Goal: Find specific page/section: Find specific page/section

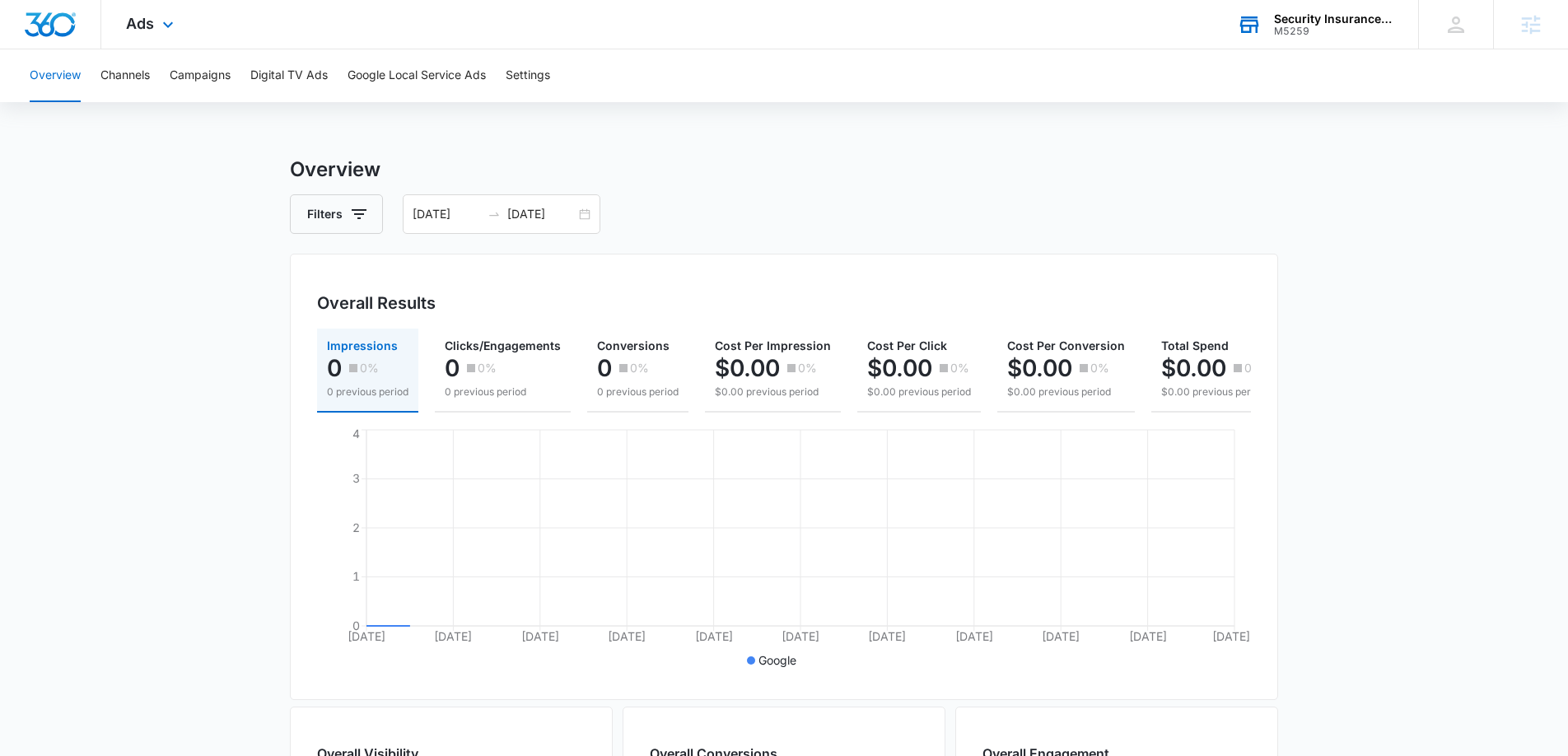
click at [1325, 20] on div "Security Insurance Group" at bounding box center [1334, 19] width 120 height 13
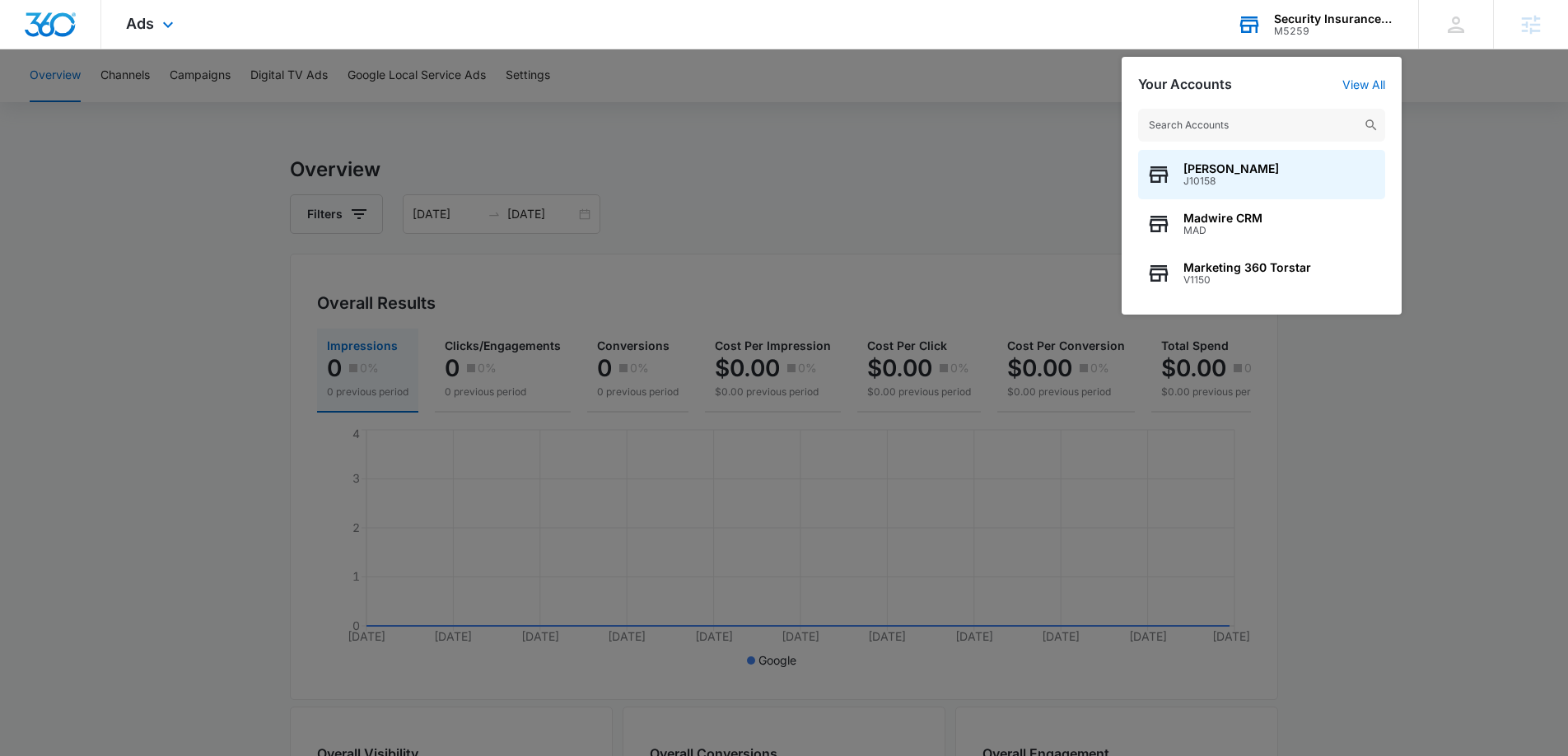
click at [1224, 135] on input "text" at bounding box center [1262, 125] width 247 height 33
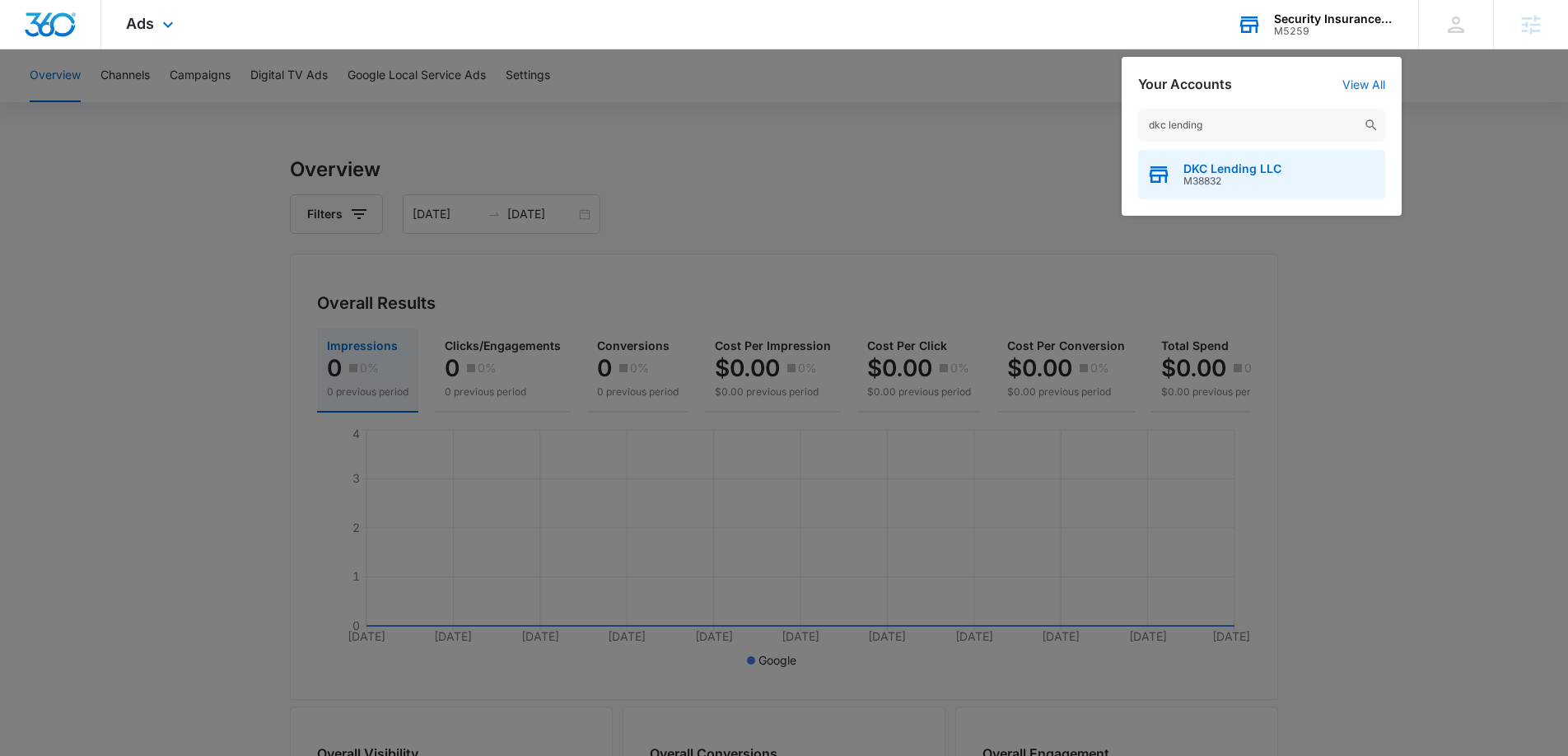
type input "dkc lending"
click at [1211, 156] on div "DKC Lending LLC M38832" at bounding box center [1262, 175] width 247 height 50
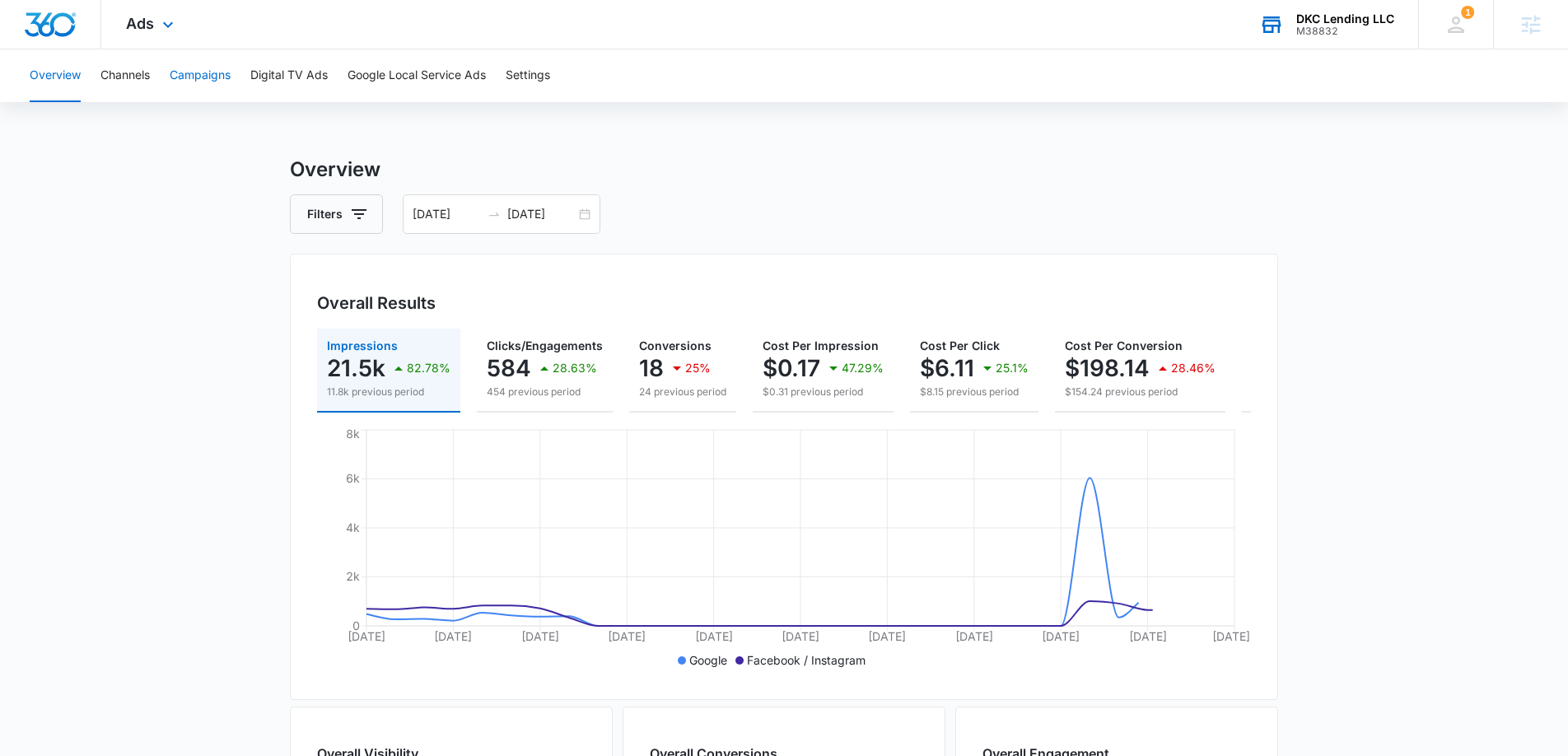
click at [189, 74] on button "Campaigns" at bounding box center [200, 76] width 61 height 53
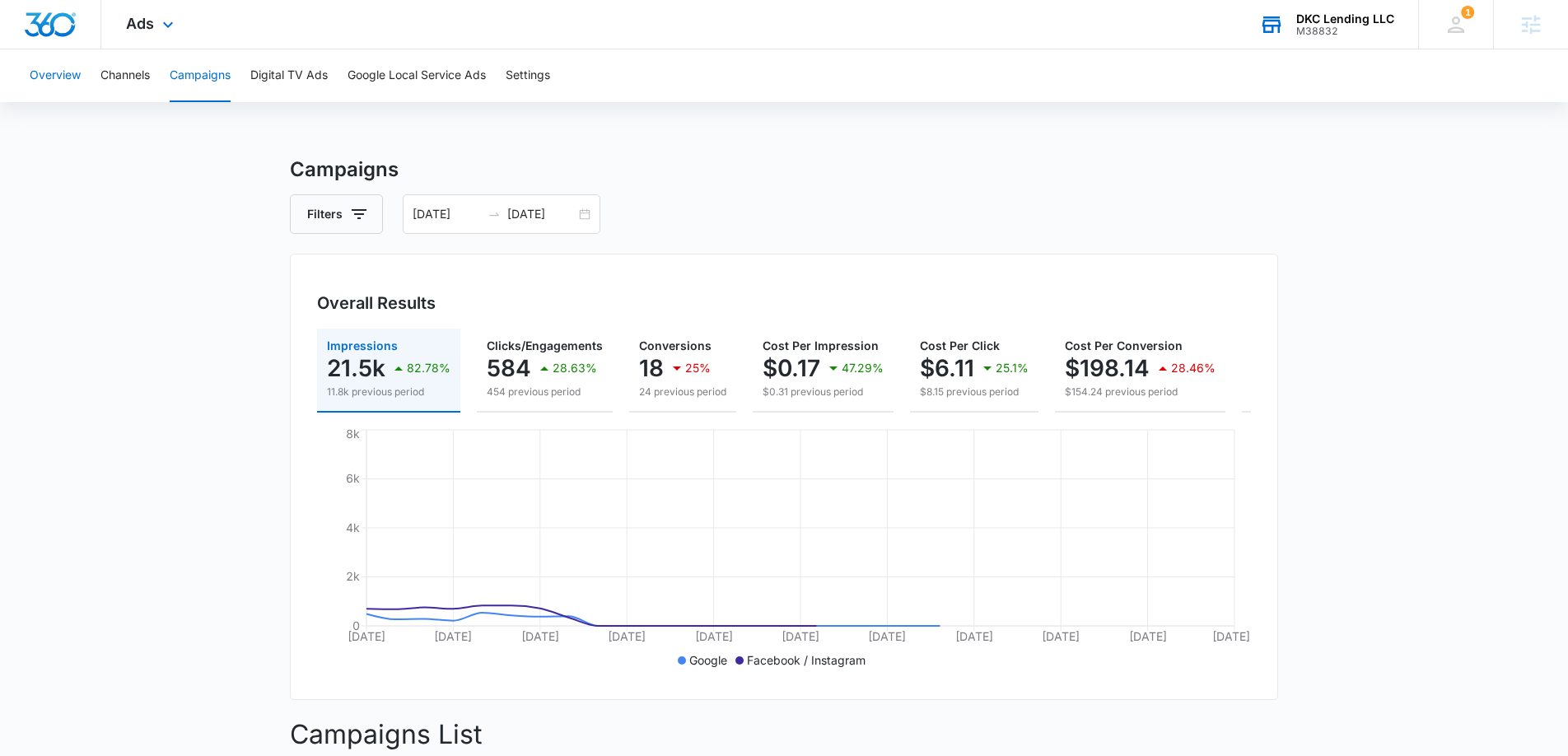
click at [64, 74] on button "Overview" at bounding box center [55, 76] width 51 height 53
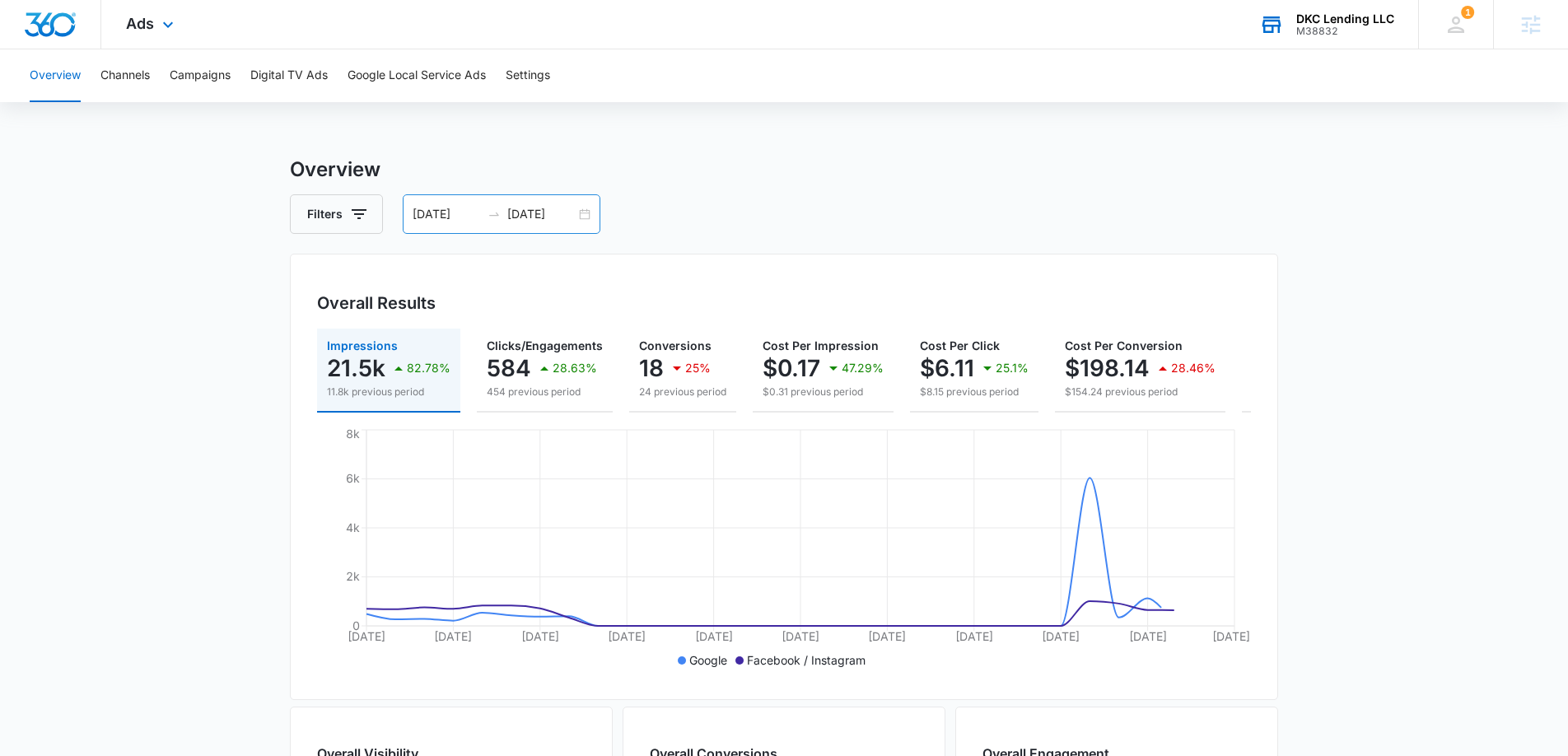
click at [590, 213] on div "08/11/2025 09/10/2025" at bounding box center [502, 214] width 197 height 39
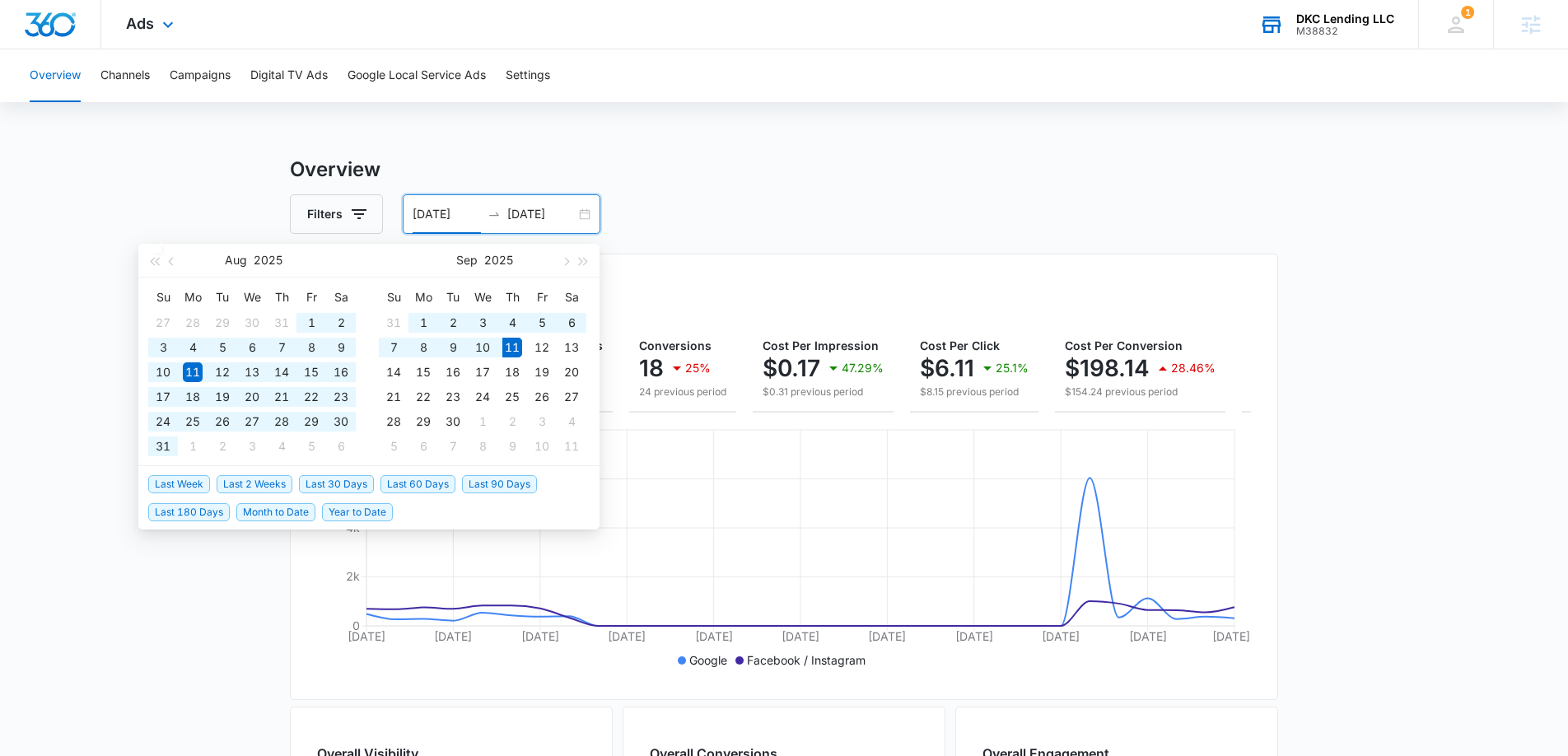
click at [349, 510] on span "Year to Date" at bounding box center [357, 512] width 70 height 18
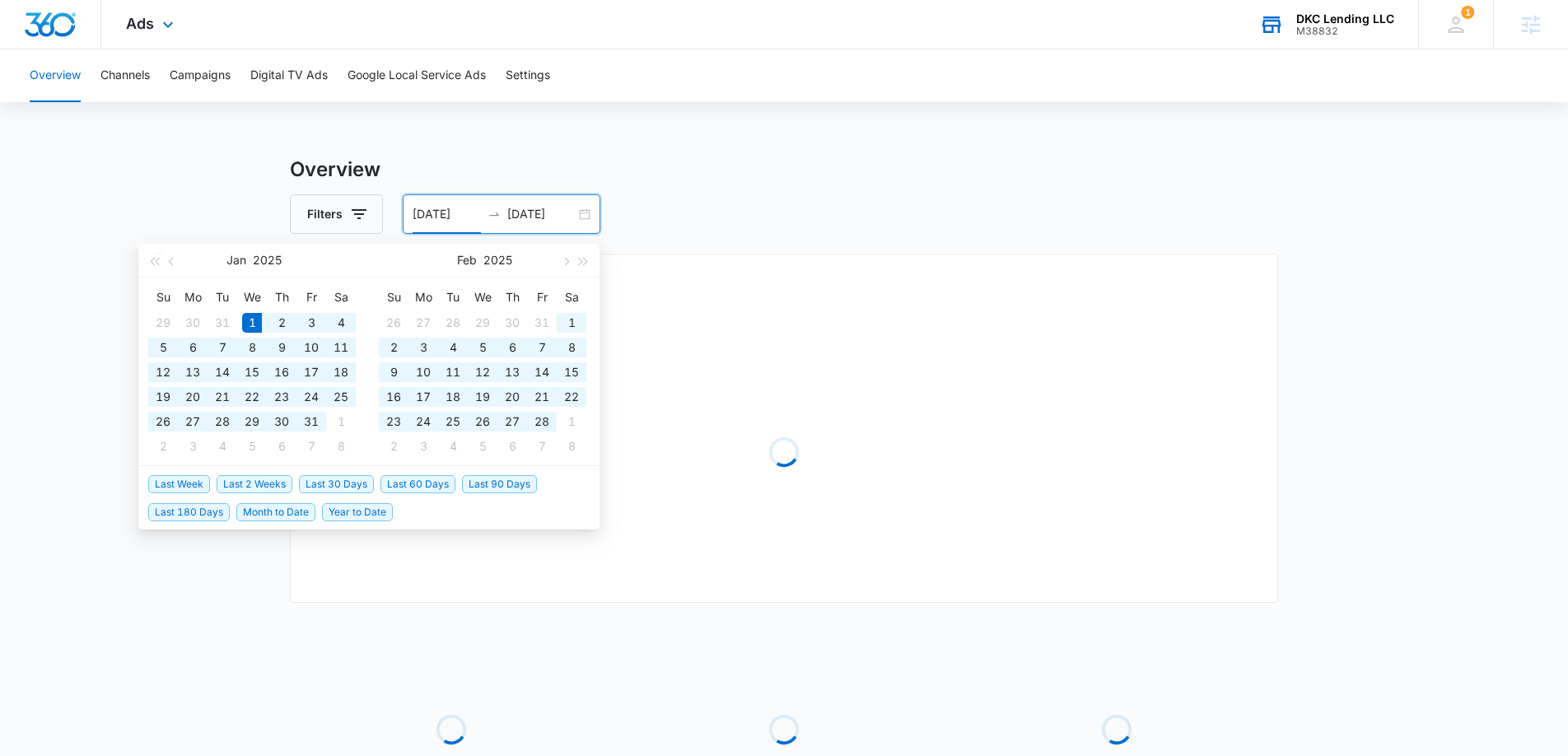
type input "01/01/2025"
type input "09/11/2025"
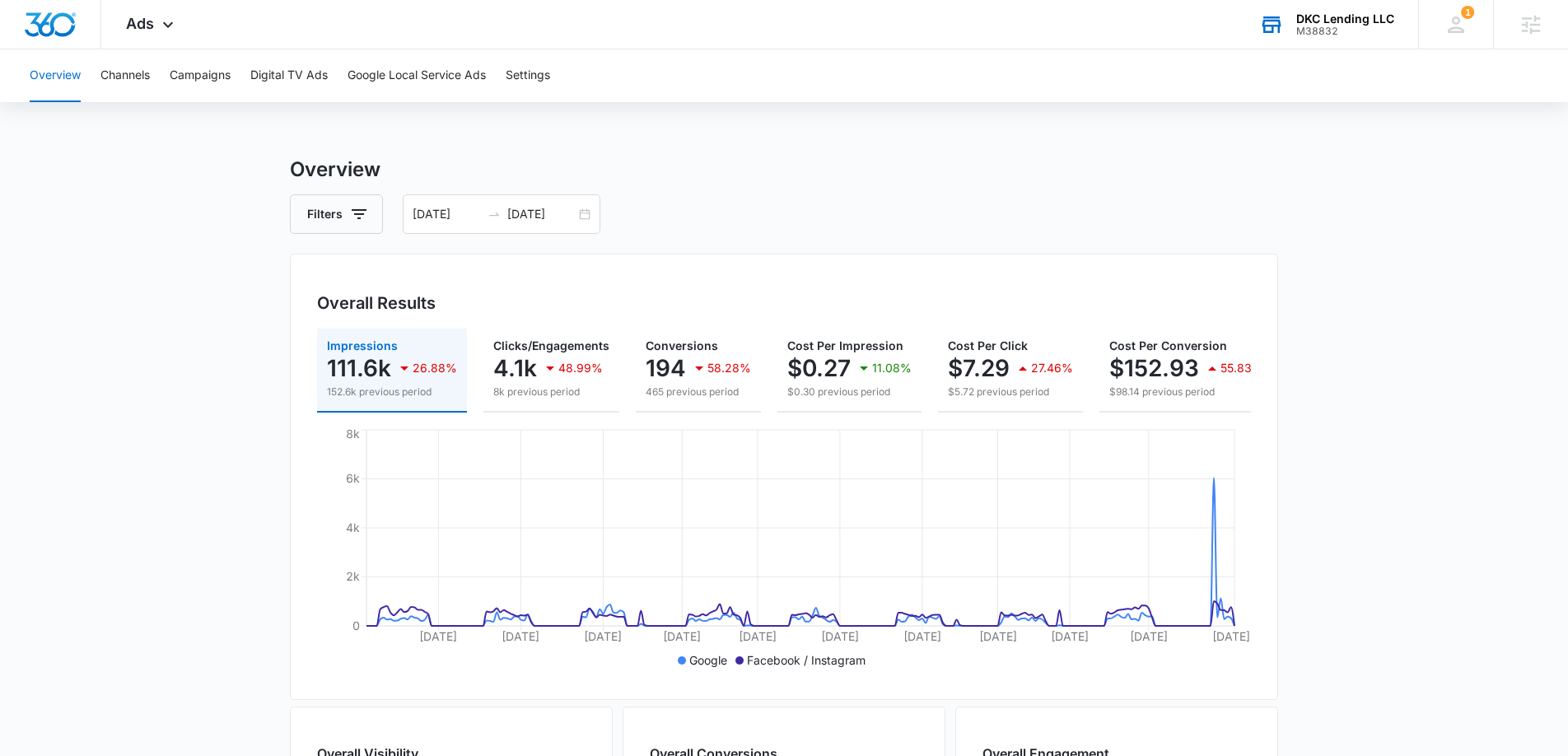
click at [1312, 28] on div "M38832" at bounding box center [1345, 31] width 98 height 11
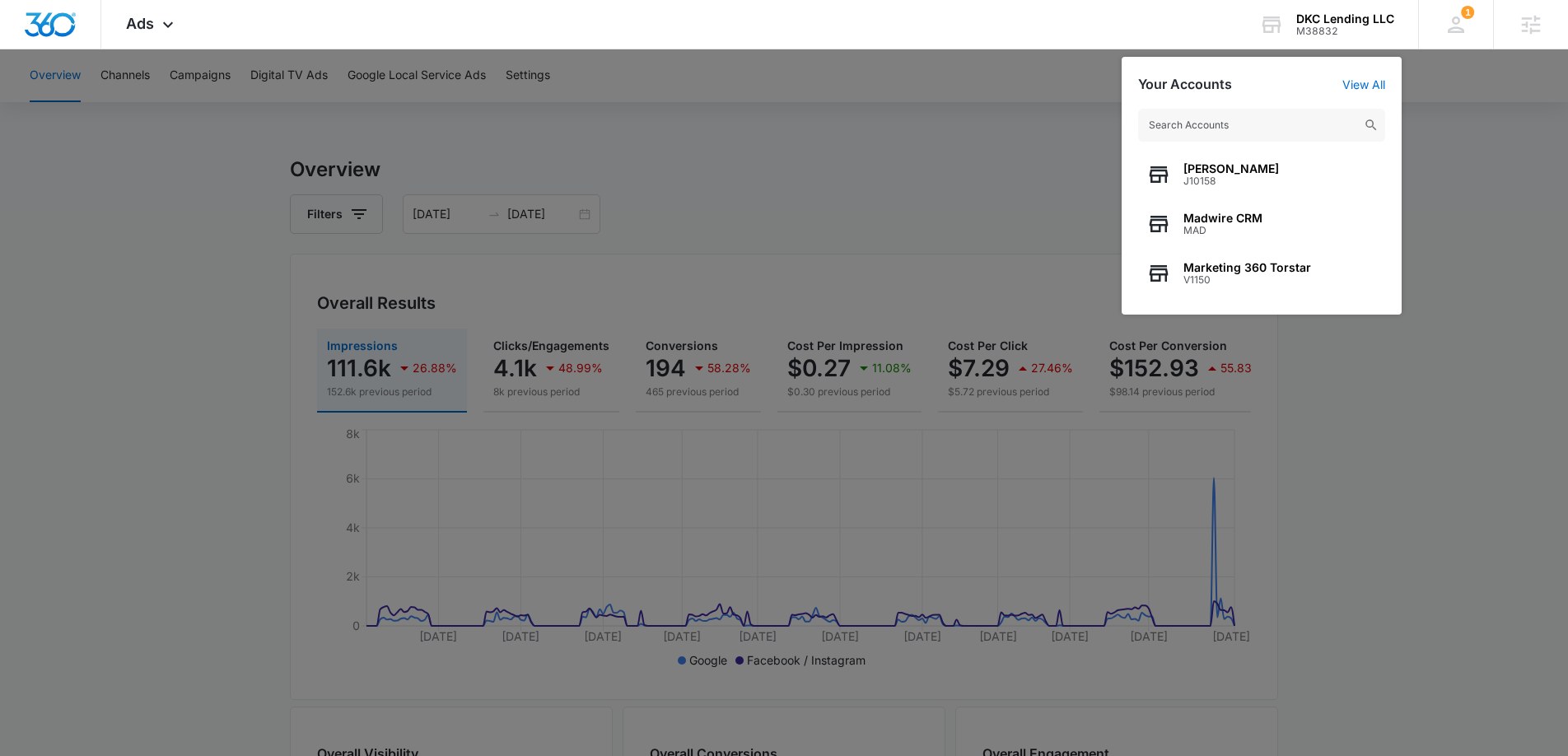
drag, startPoint x: 640, startPoint y: 210, endPoint x: 619, endPoint y: 204, distance: 21.8
click at [636, 209] on div at bounding box center [784, 378] width 1568 height 756
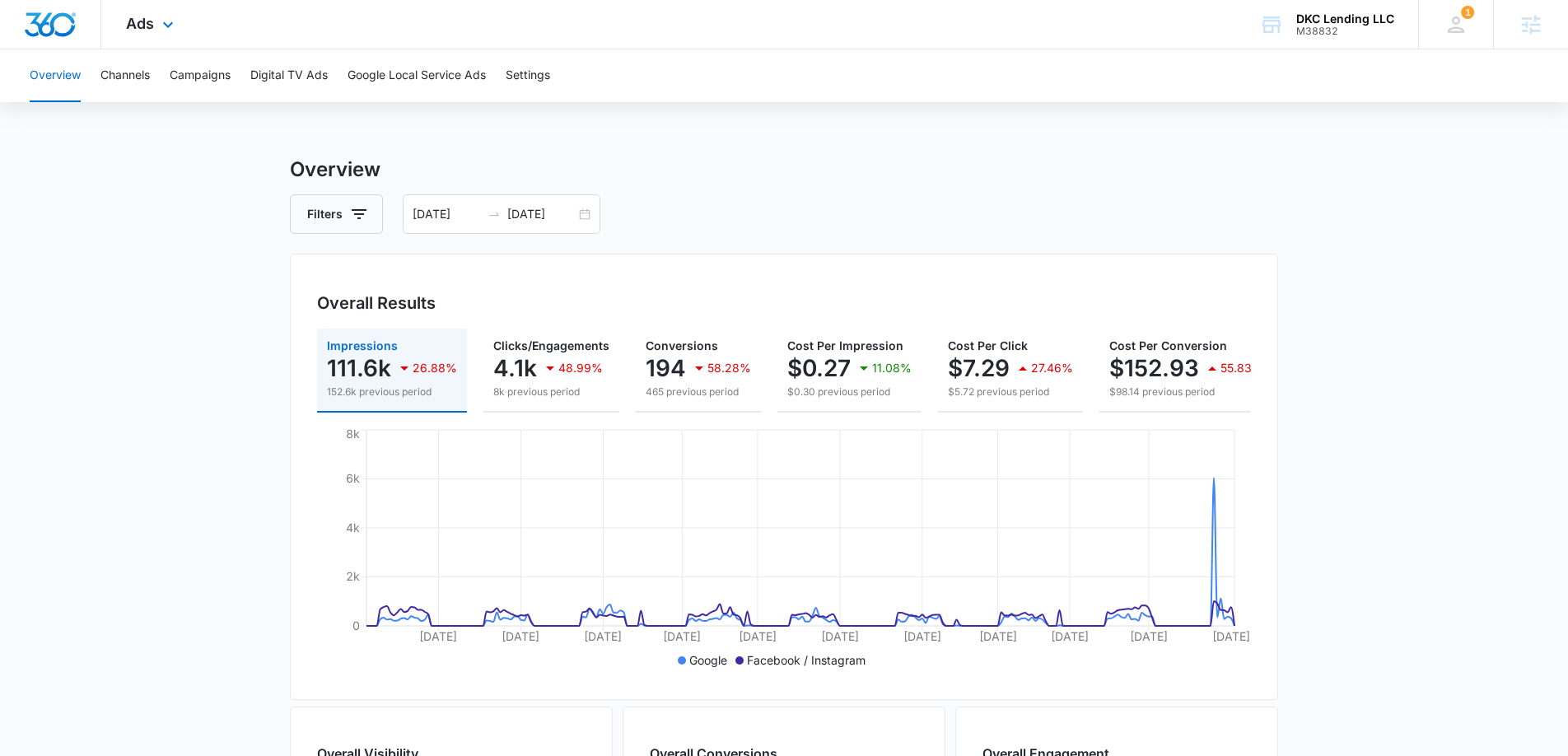
drag, startPoint x: 155, startPoint y: 22, endPoint x: 218, endPoint y: 132, distance: 126.8
click at [154, 22] on div "Ads Apps Reputation Forms CRM Email Social POS Content Ads Intelligence Files B…" at bounding box center [152, 24] width 101 height 49
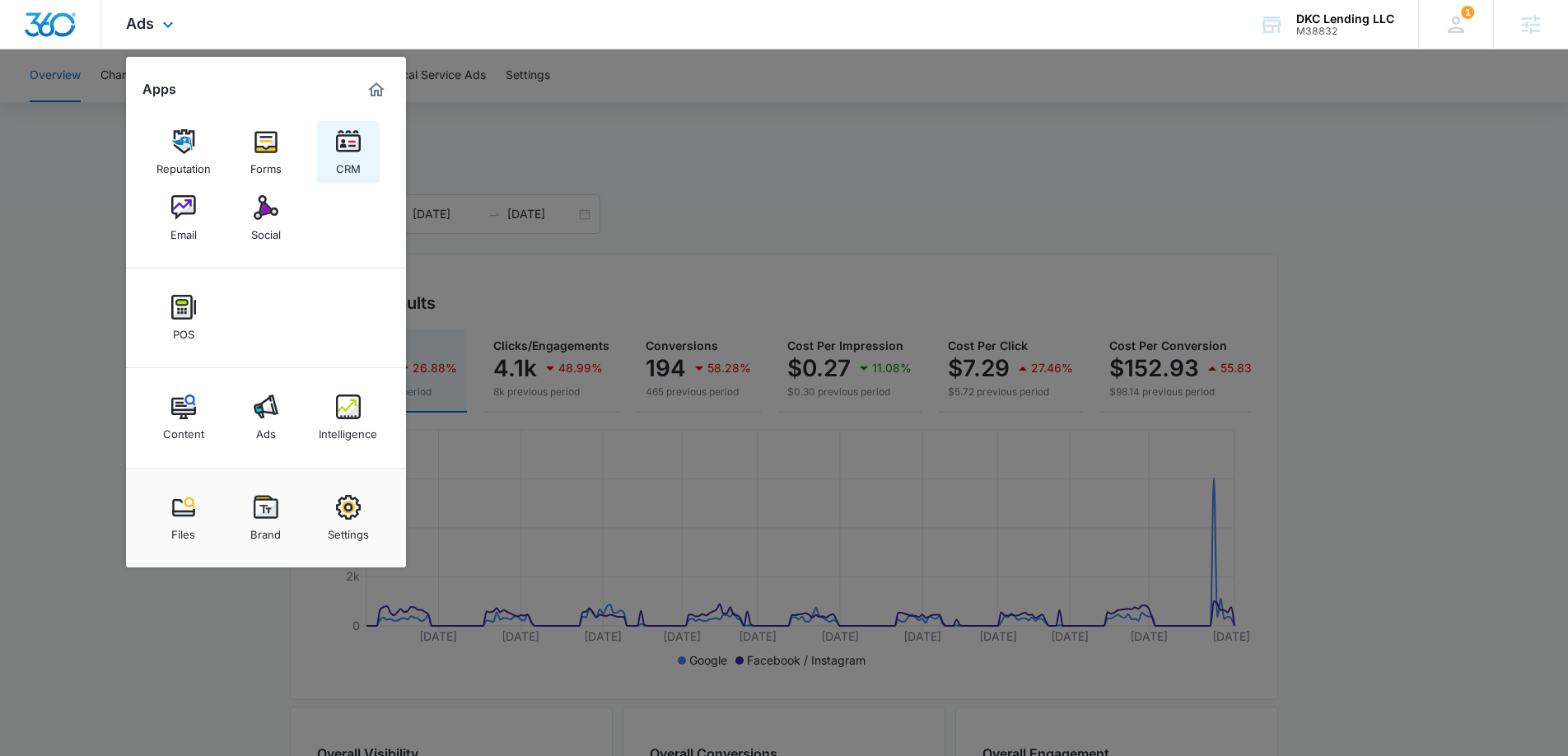
click at [343, 150] on img at bounding box center [349, 142] width 24 height 24
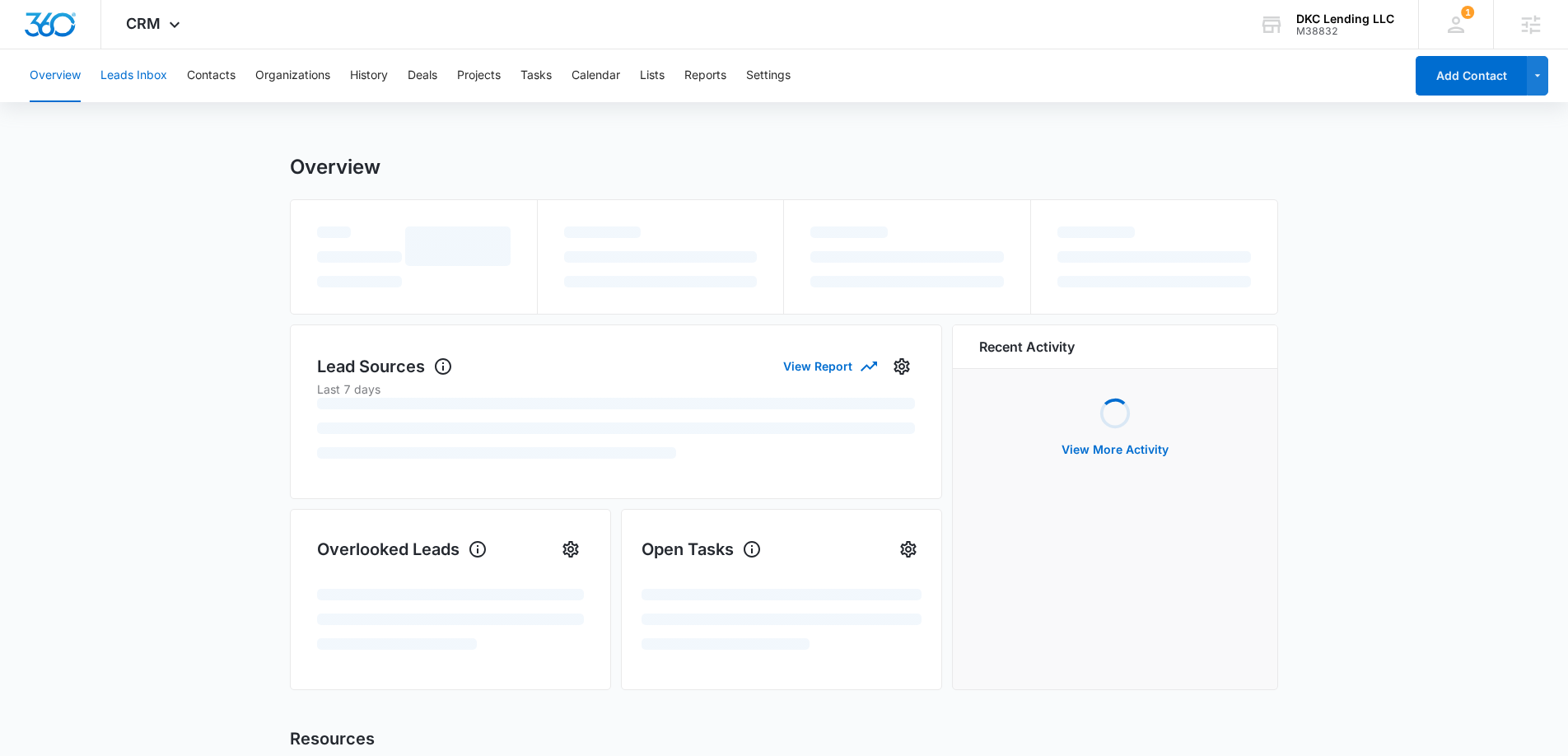
click at [106, 70] on button "Leads Inbox" at bounding box center [133, 76] width 67 height 53
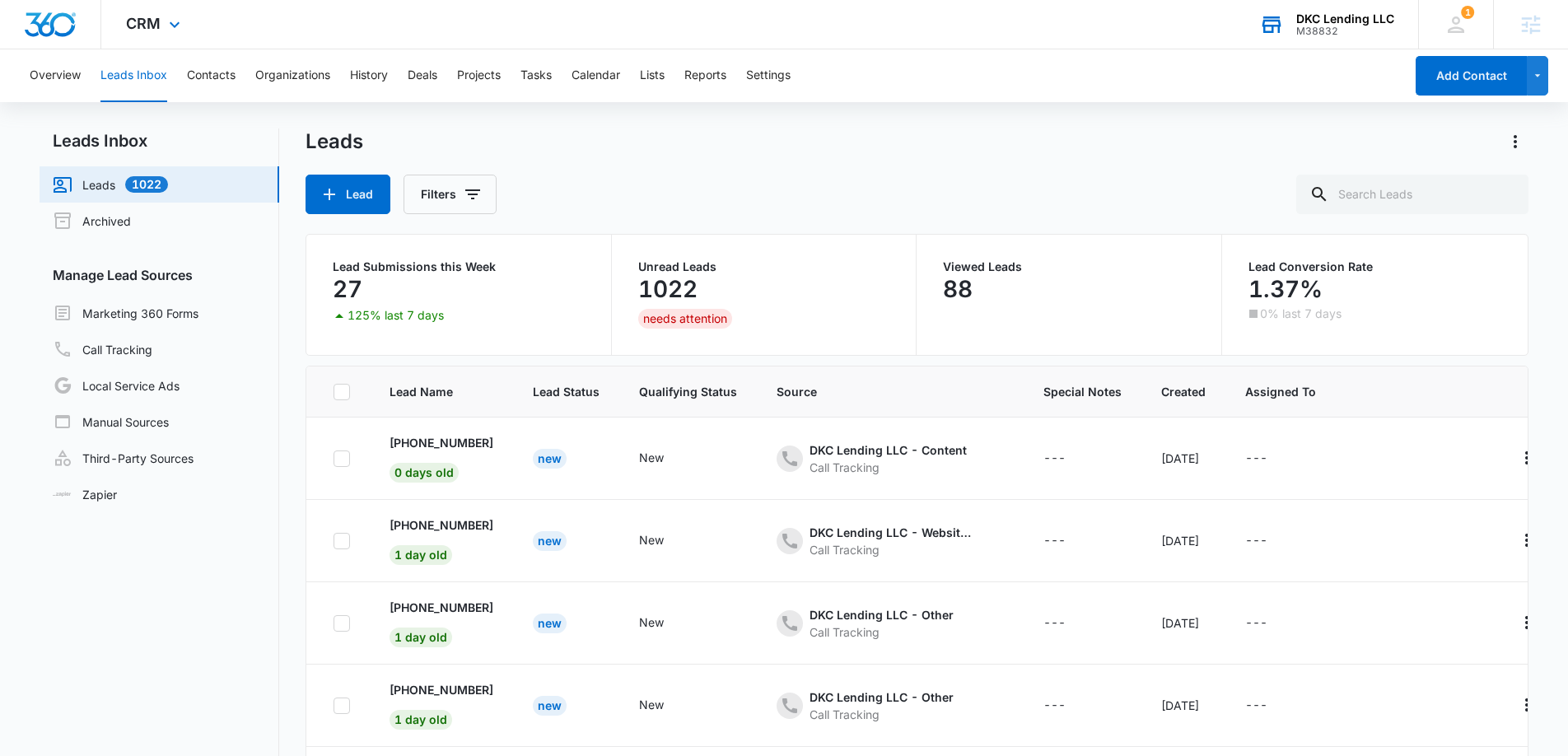
click at [1320, 38] on div "DKC Lending LLC M38832 Your Accounts View All" at bounding box center [1327, 24] width 184 height 49
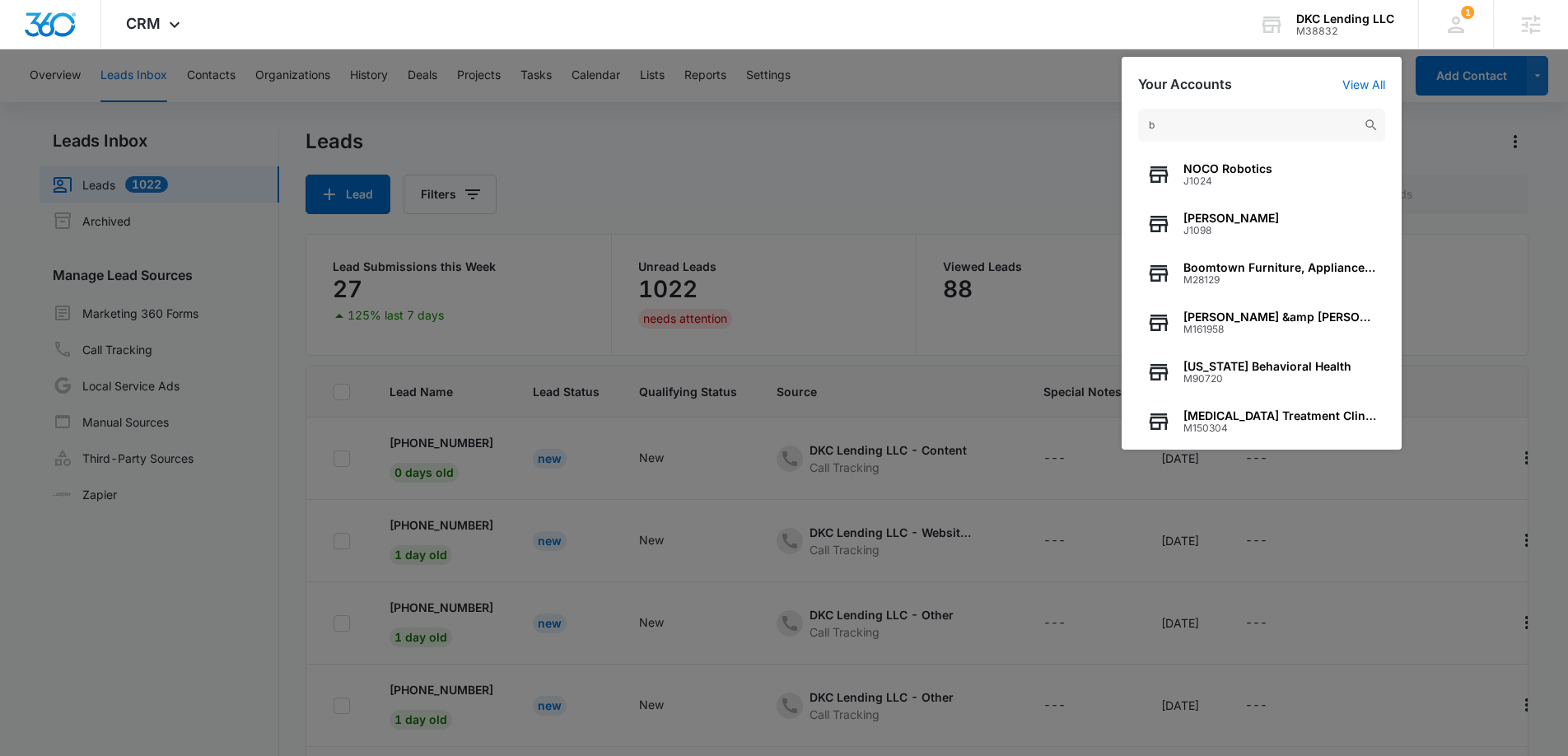
click at [1246, 129] on input "b" at bounding box center [1262, 125] width 247 height 33
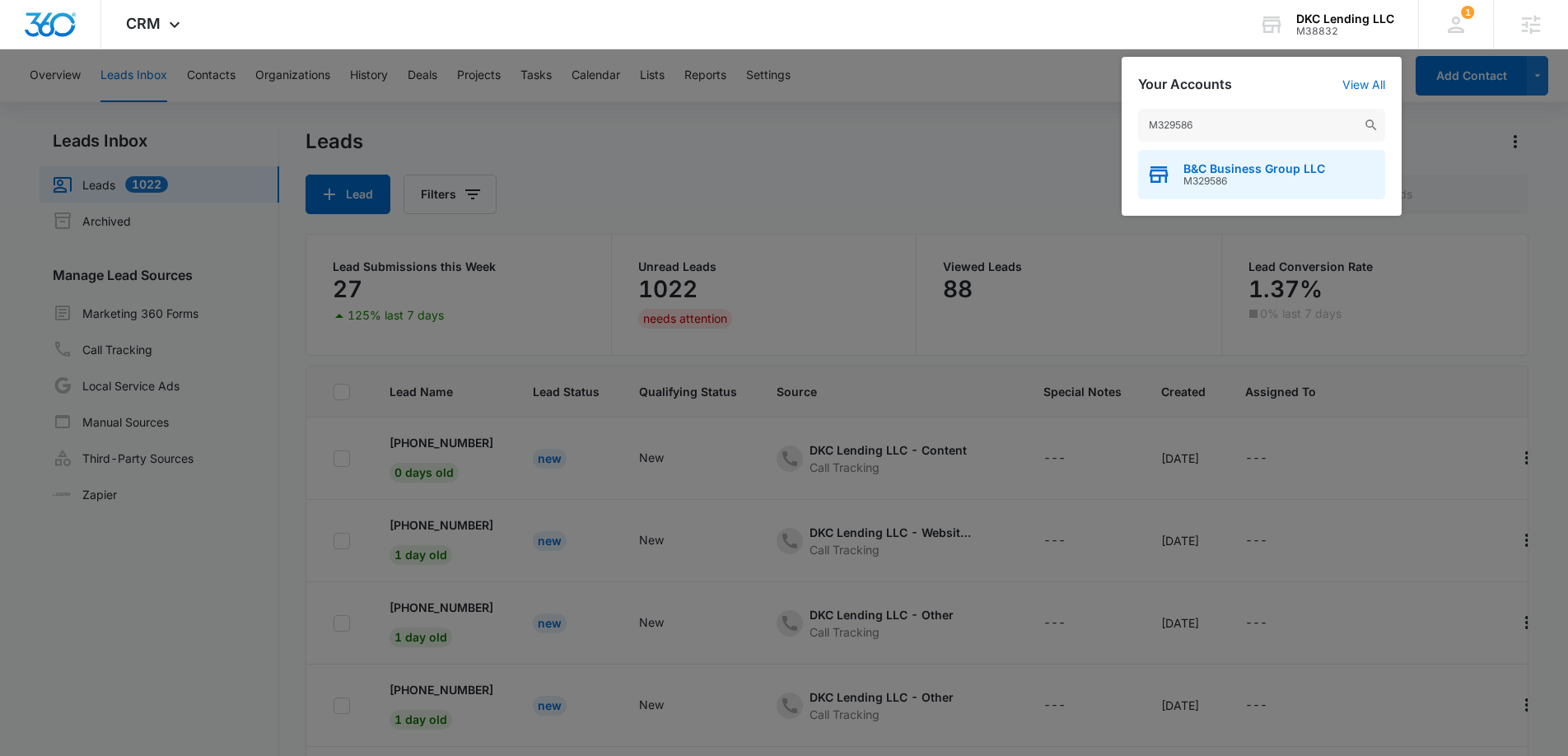
type input "M329586"
click at [1291, 176] on span "M329586" at bounding box center [1254, 181] width 142 height 11
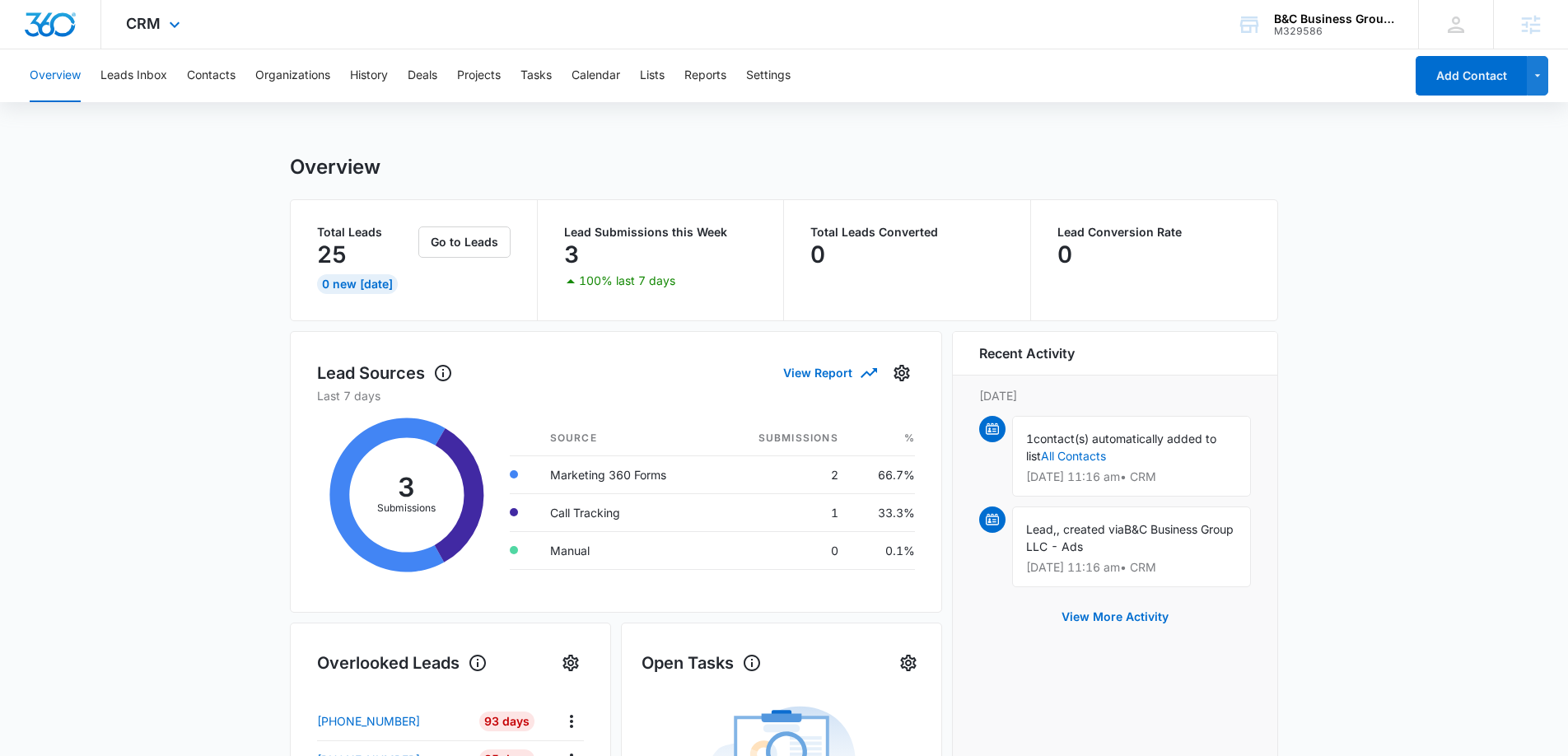
click at [157, 11] on div "CRM Apps Reputation Websites Forms CRM Email Social POS Content Ads Intelligenc…" at bounding box center [155, 24] width 108 height 49
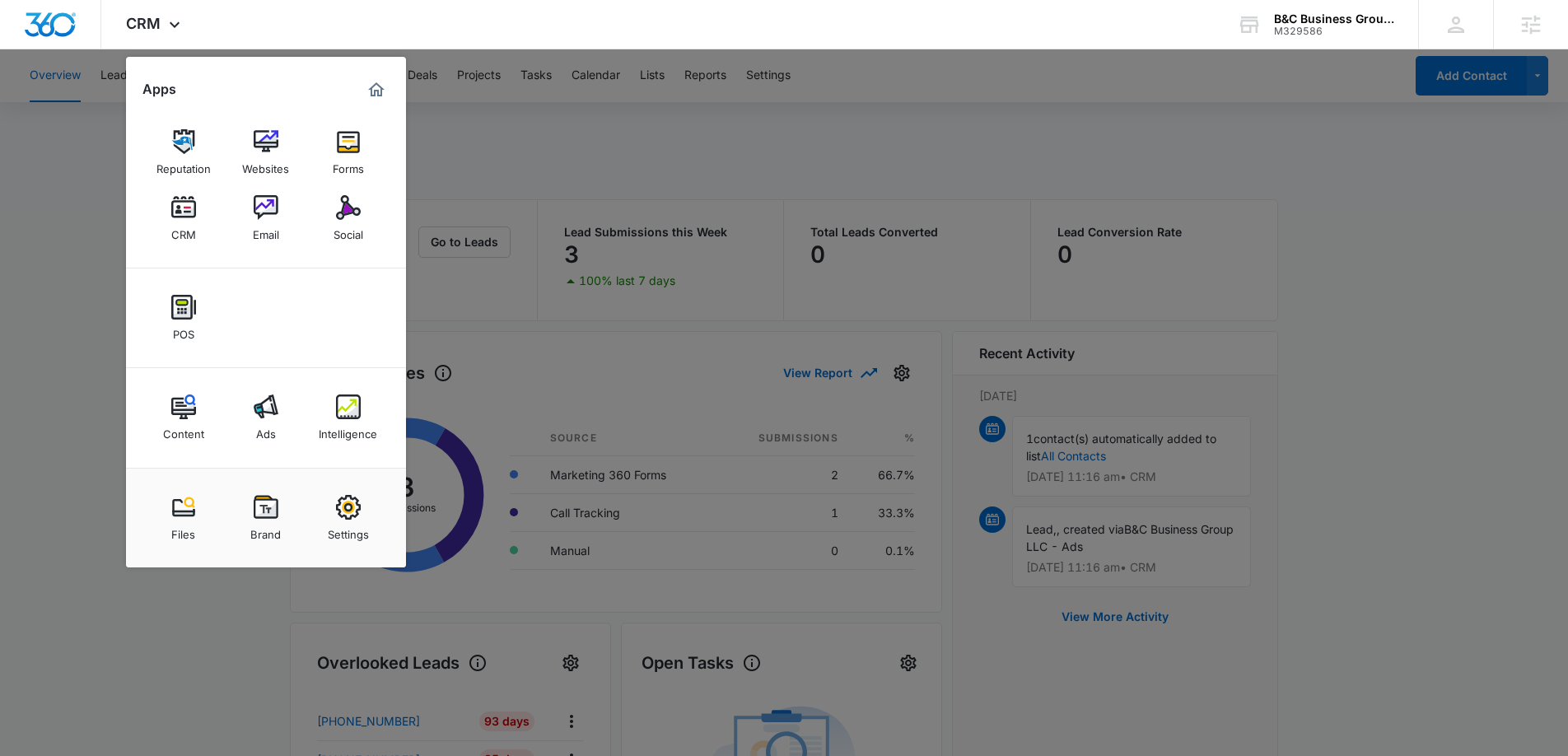
click at [344, 404] on img at bounding box center [349, 407] width 24 height 24
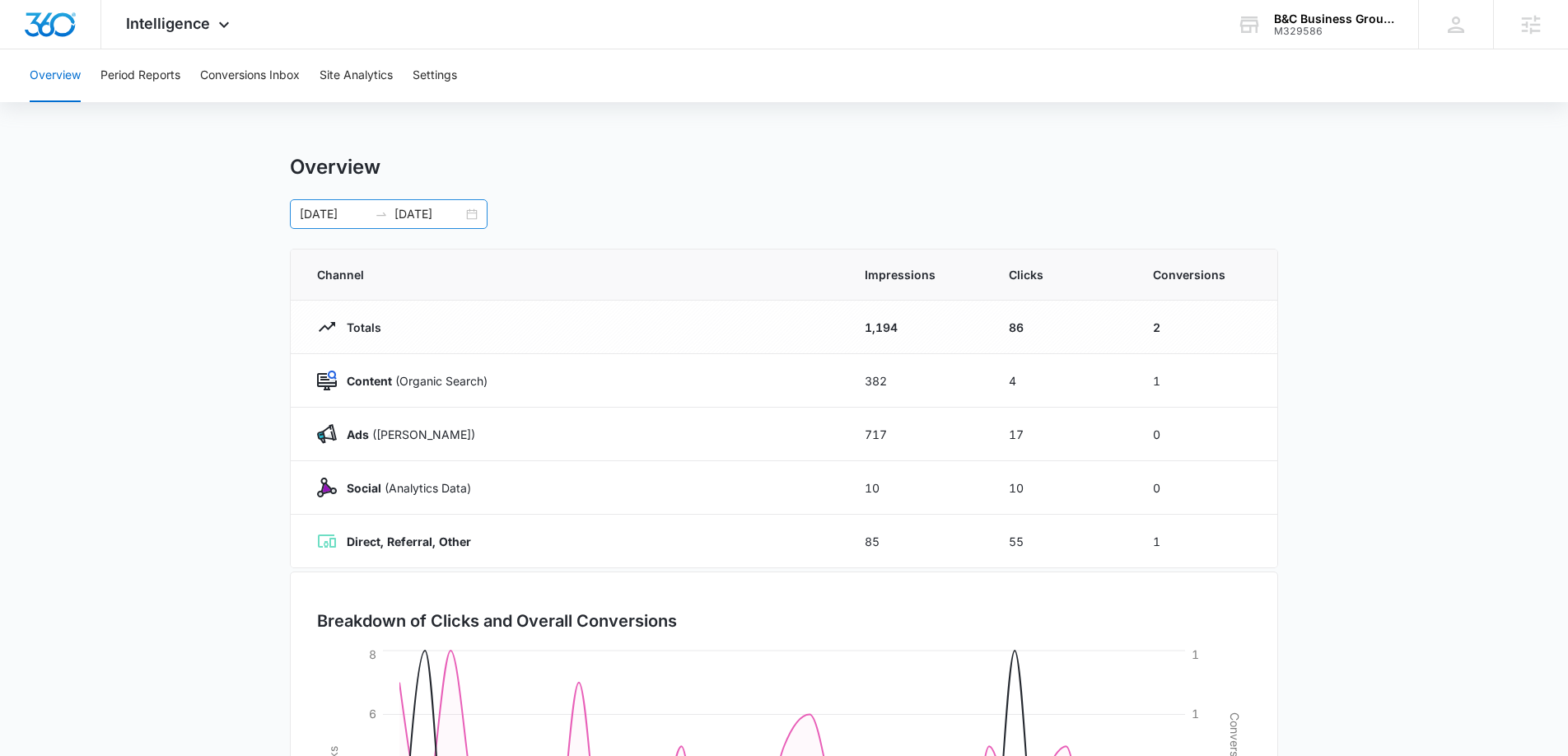
click at [477, 218] on div "08/11/2025 09/10/2025" at bounding box center [389, 214] width 197 height 30
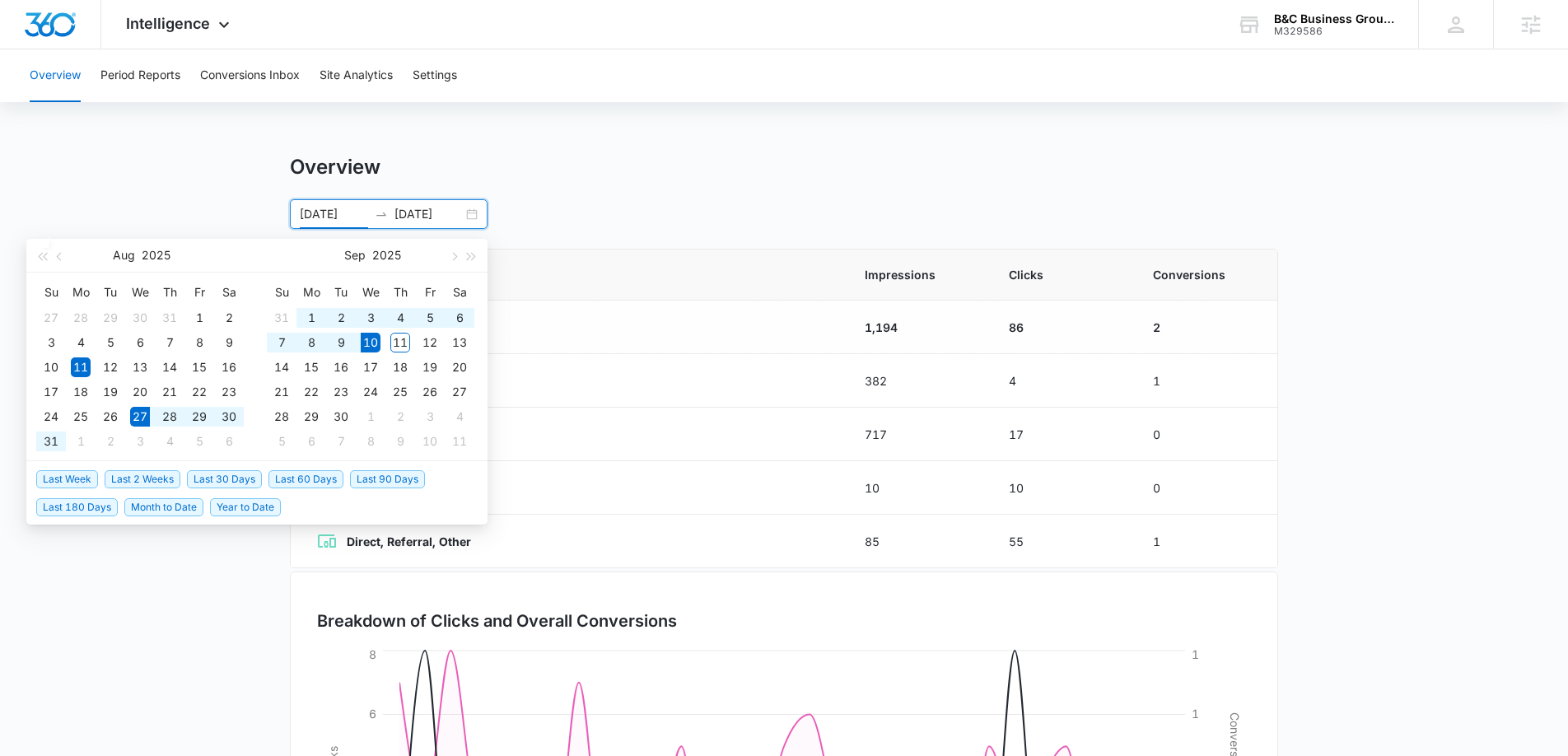
click at [165, 479] on span "Last 2 Weeks" at bounding box center [142, 479] width 76 height 18
type input "08/27/2025"
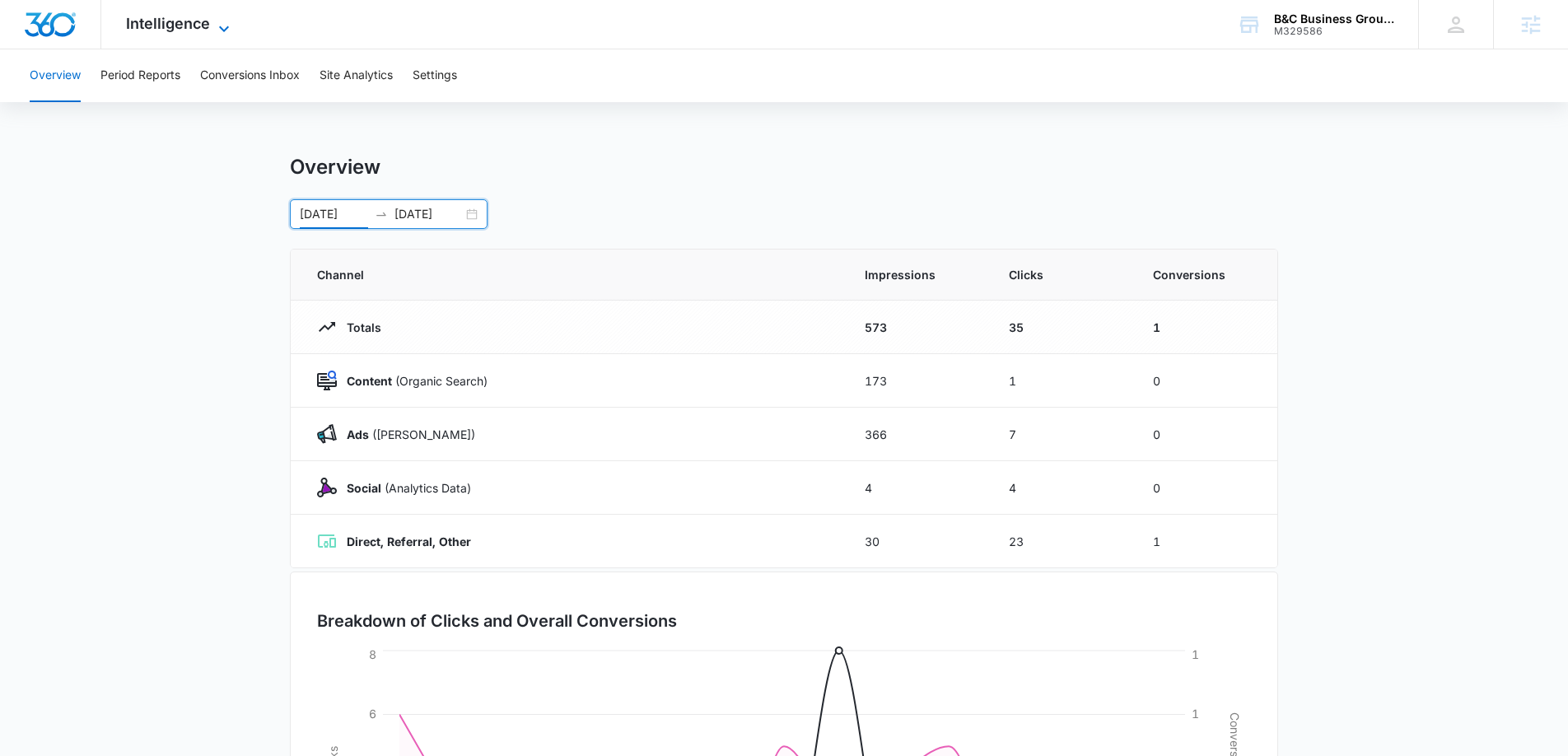
click at [150, 23] on span "Intelligence" at bounding box center [167, 23] width 84 height 17
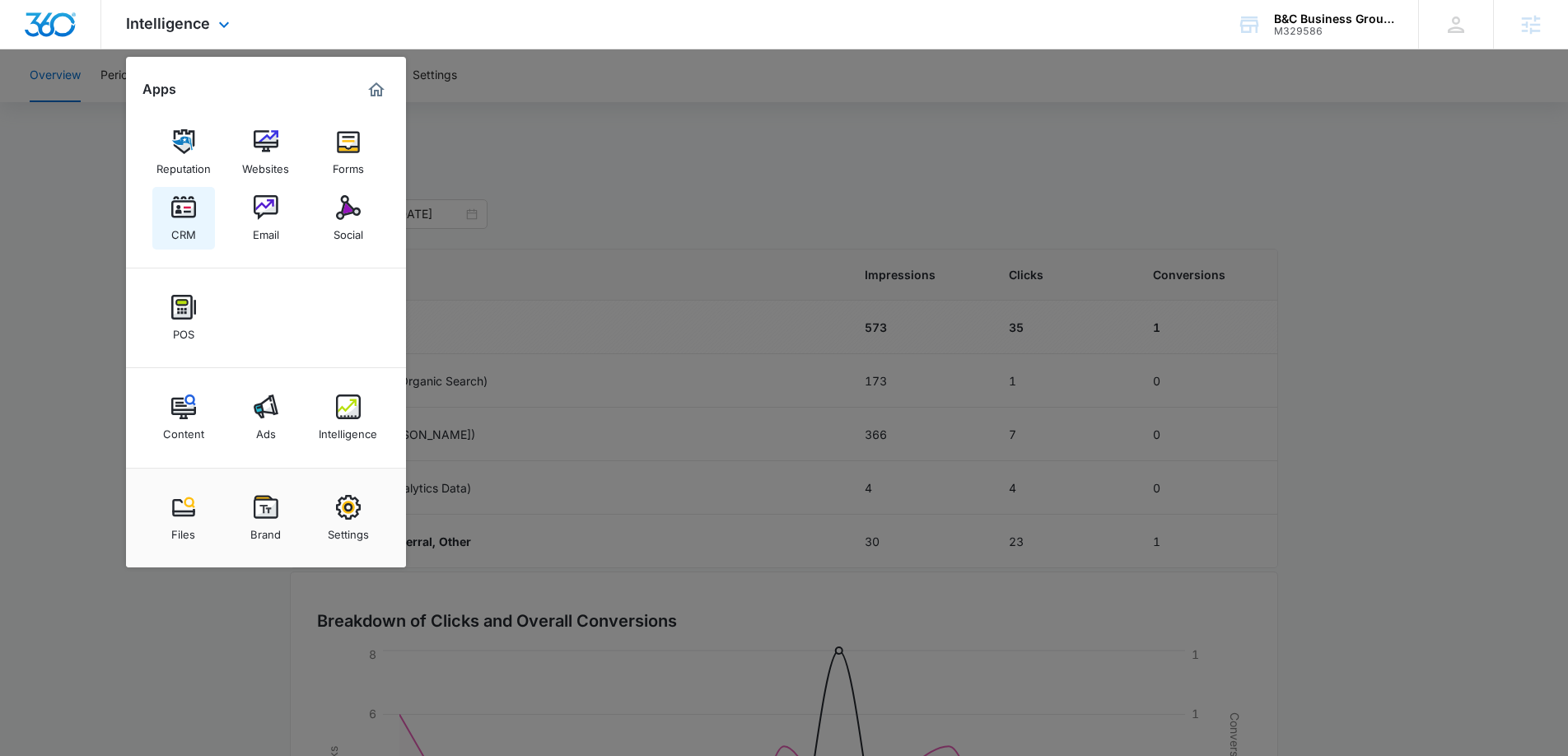
click at [190, 197] on img at bounding box center [183, 208] width 24 height 24
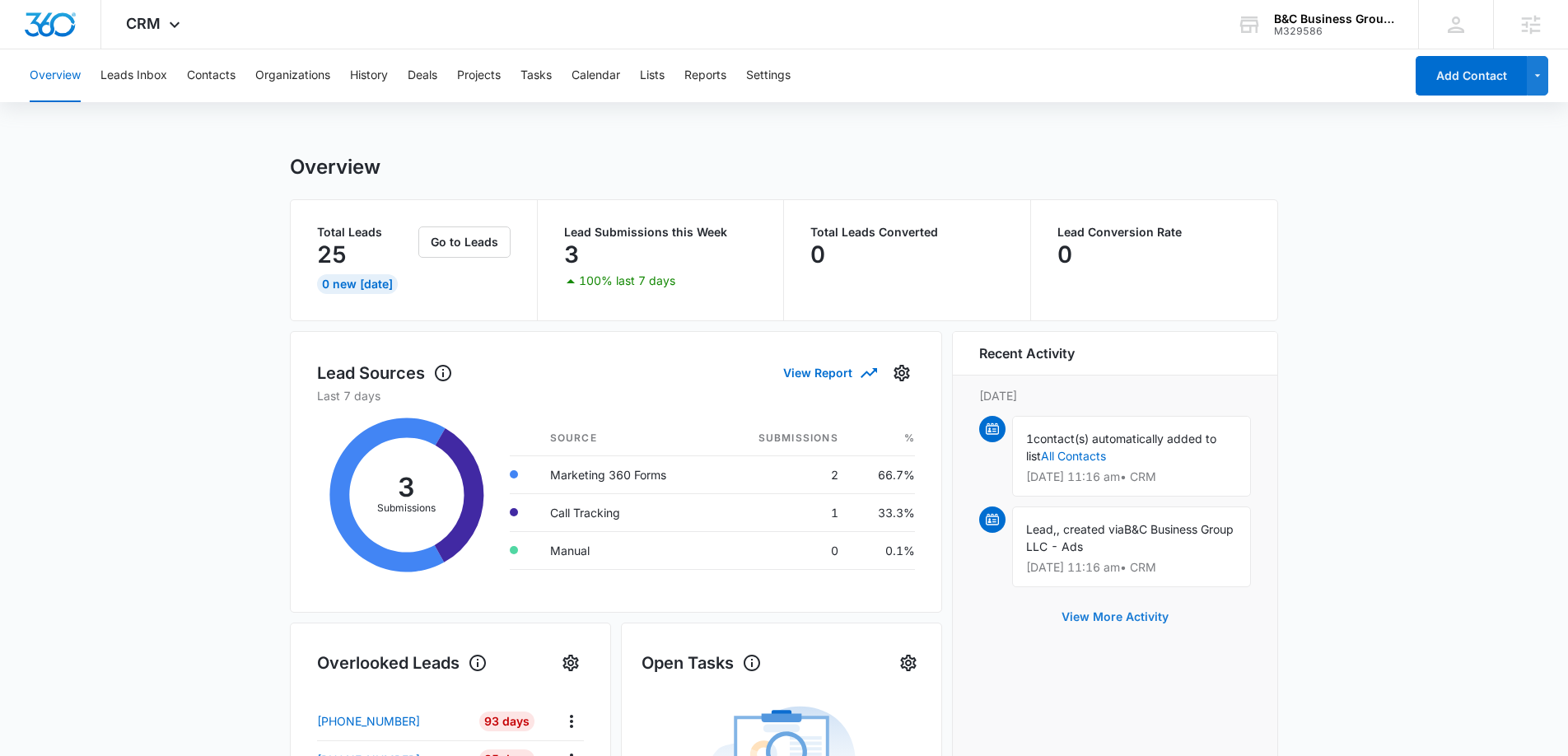
click at [1139, 623] on button "View More Activity" at bounding box center [1115, 617] width 140 height 39
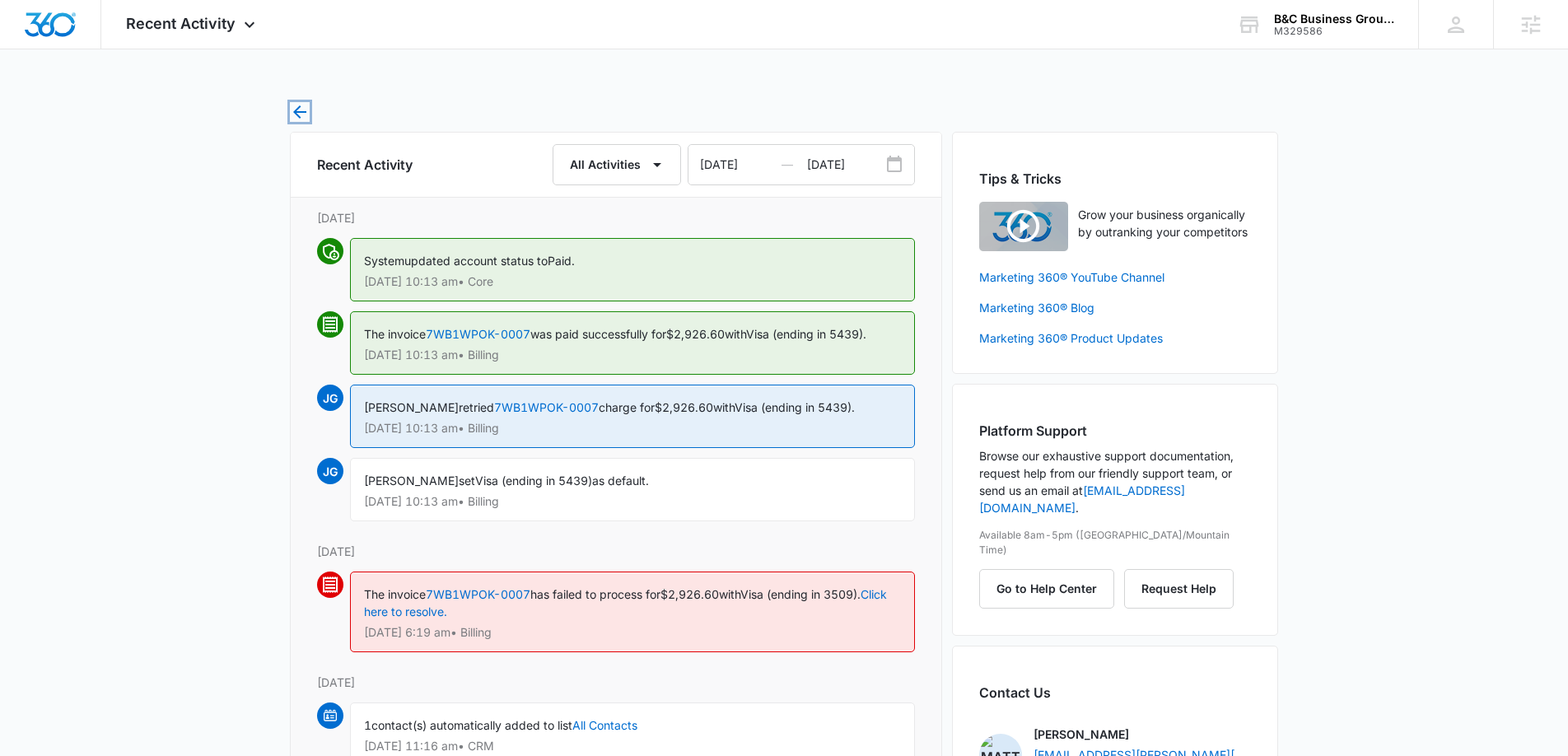
click at [299, 116] on icon "button" at bounding box center [300, 112] width 13 height 13
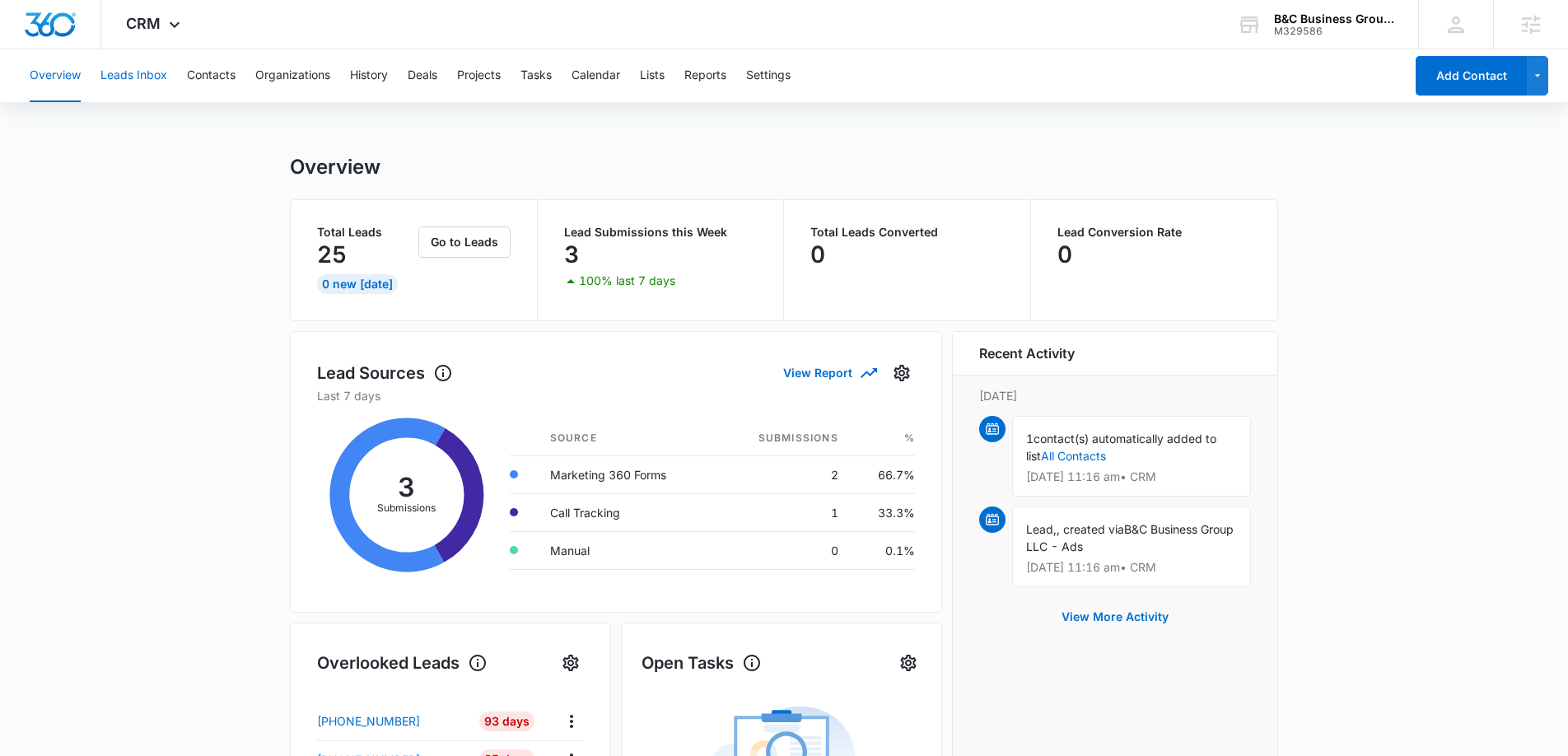
click at [138, 83] on button "Leads Inbox" at bounding box center [133, 76] width 67 height 53
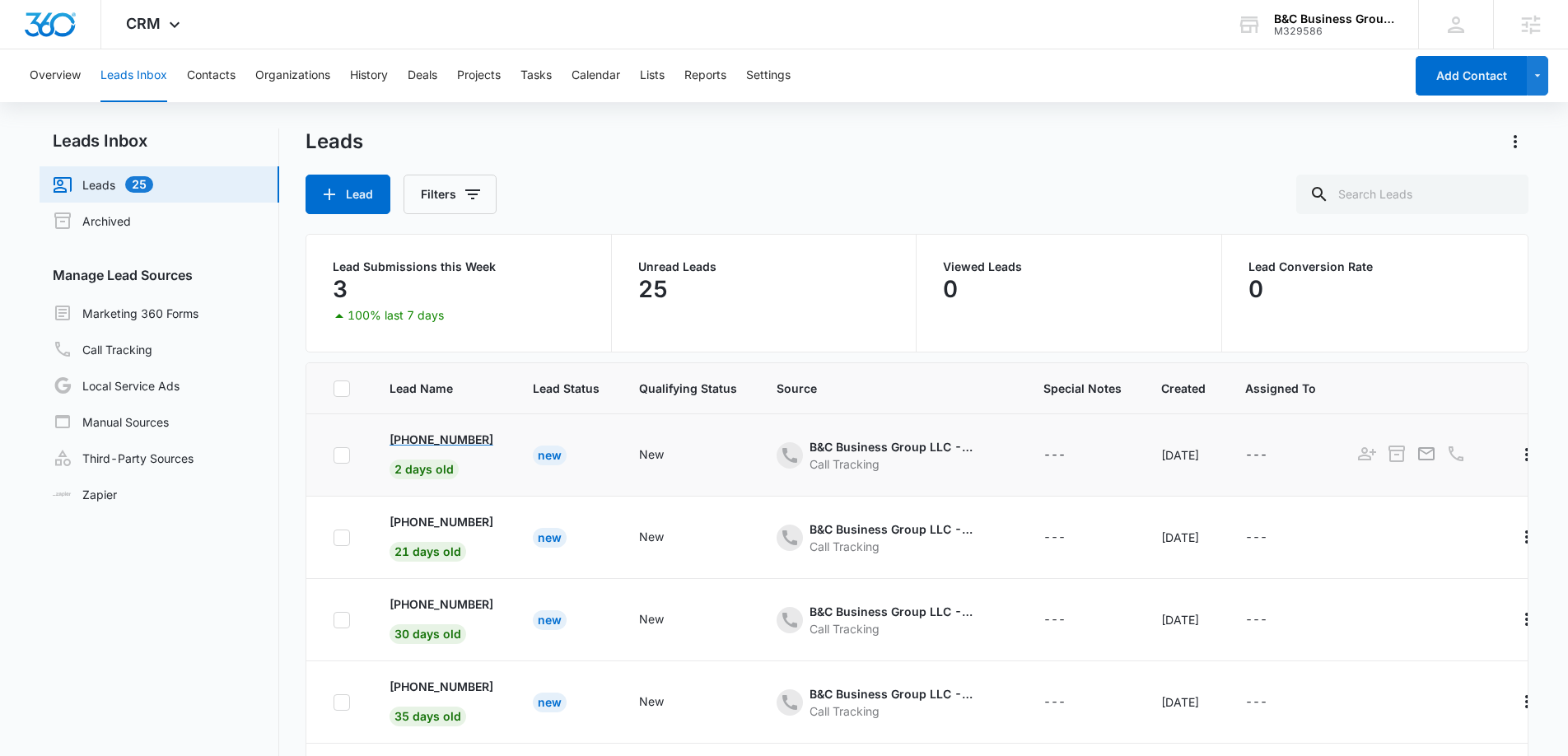
click at [464, 441] on p "+1 (585) 406-4556" at bounding box center [442, 440] width 103 height 17
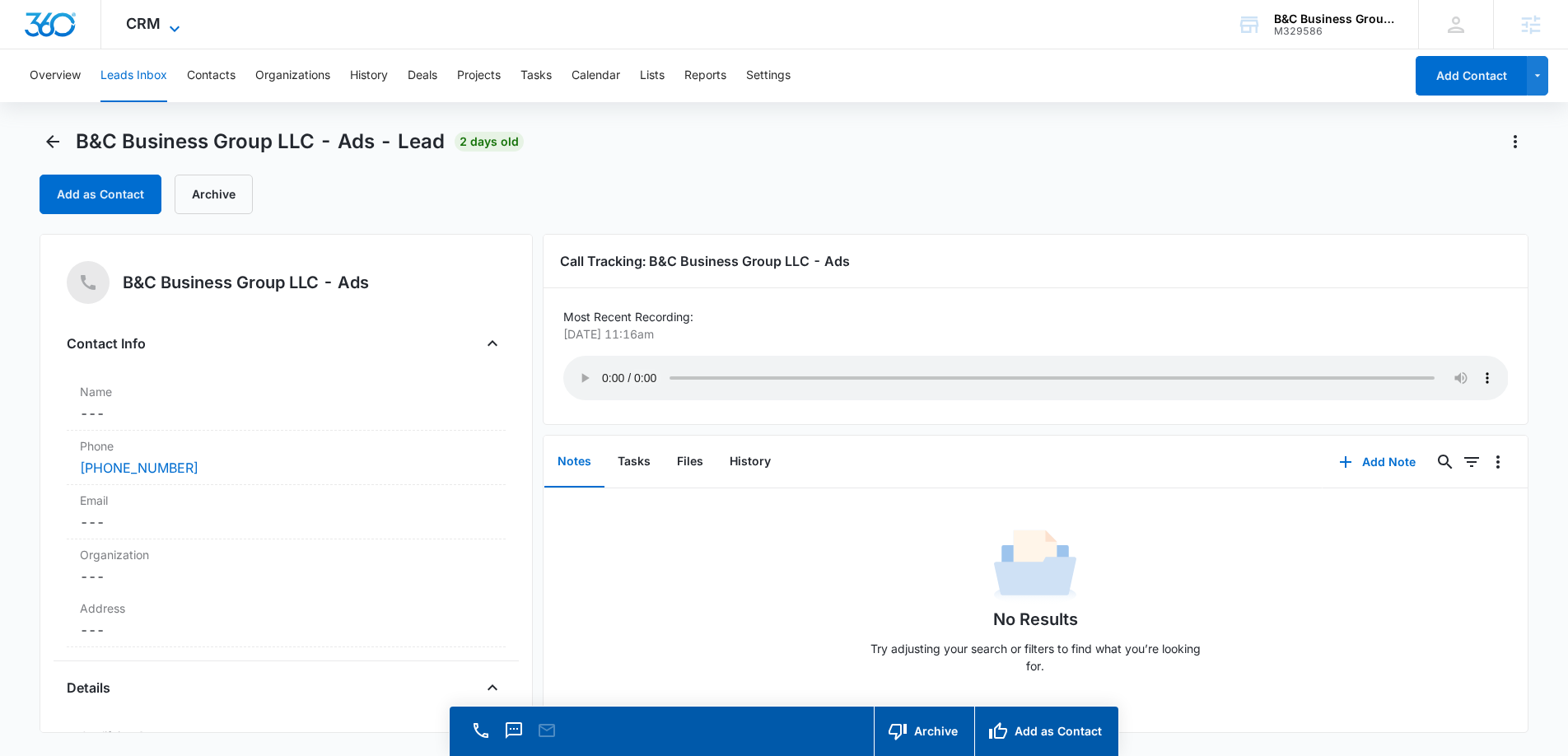
click at [180, 28] on icon at bounding box center [174, 28] width 20 height 20
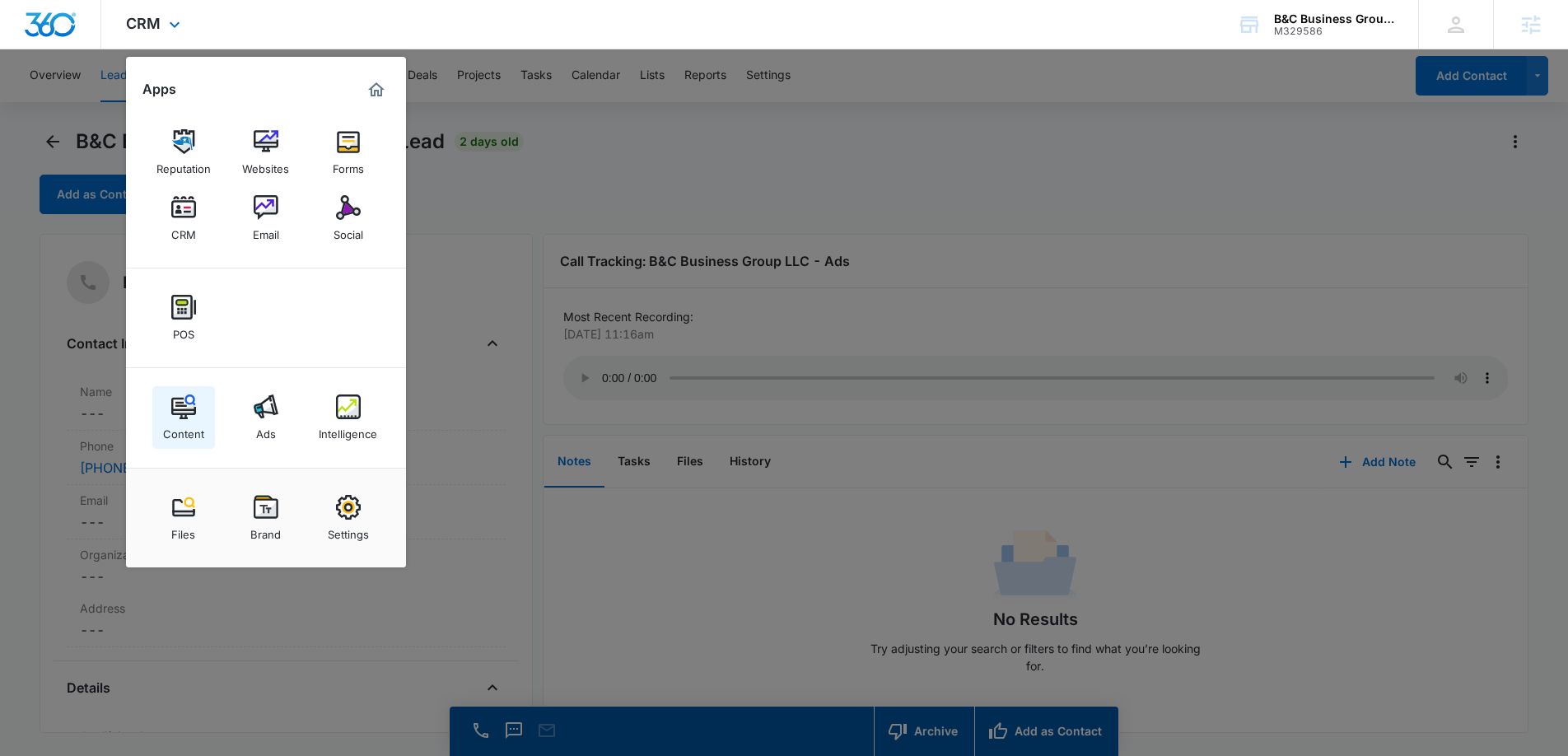
click at [184, 425] on div "Content" at bounding box center [184, 429] width 41 height 22
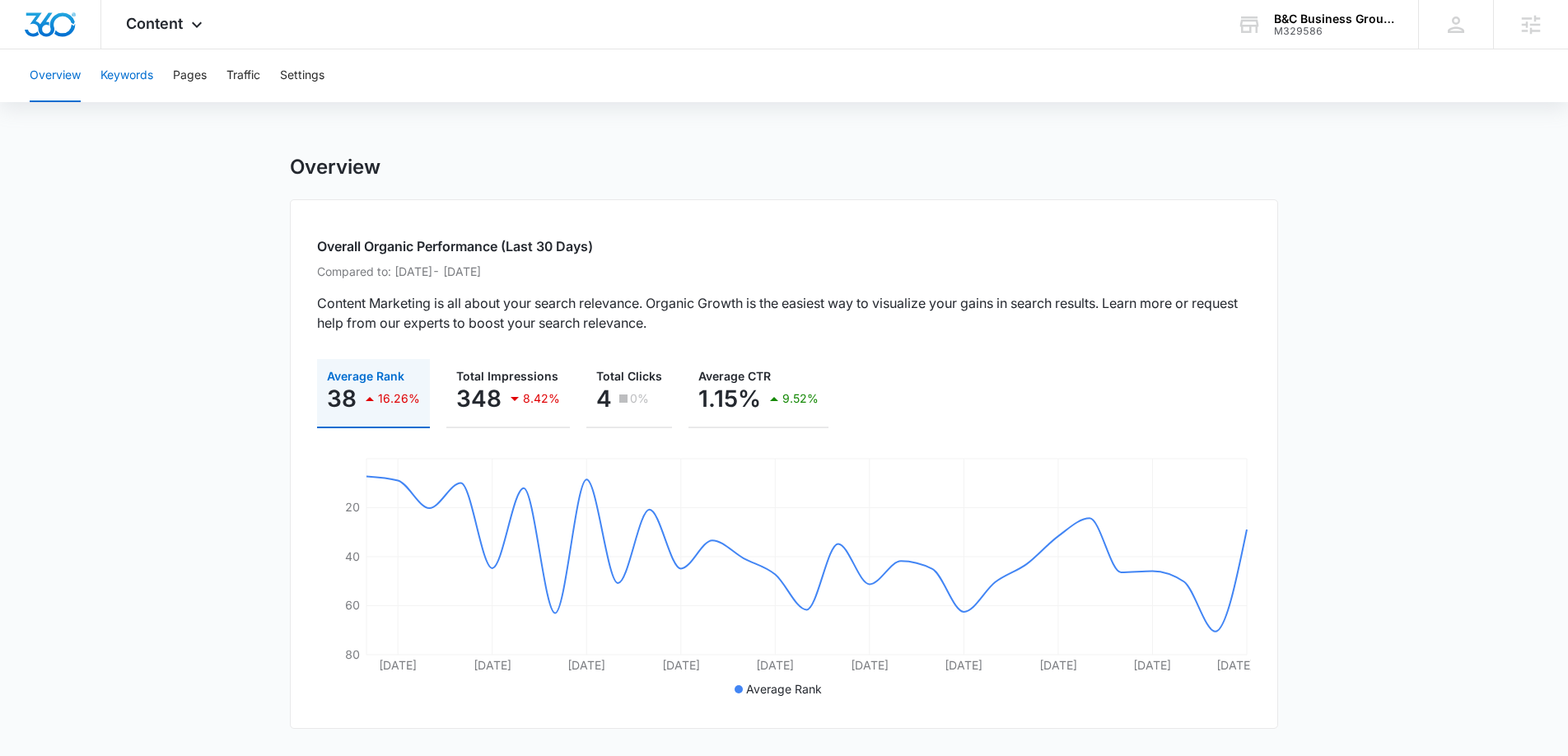
click at [132, 73] on button "Keywords" at bounding box center [127, 76] width 53 height 53
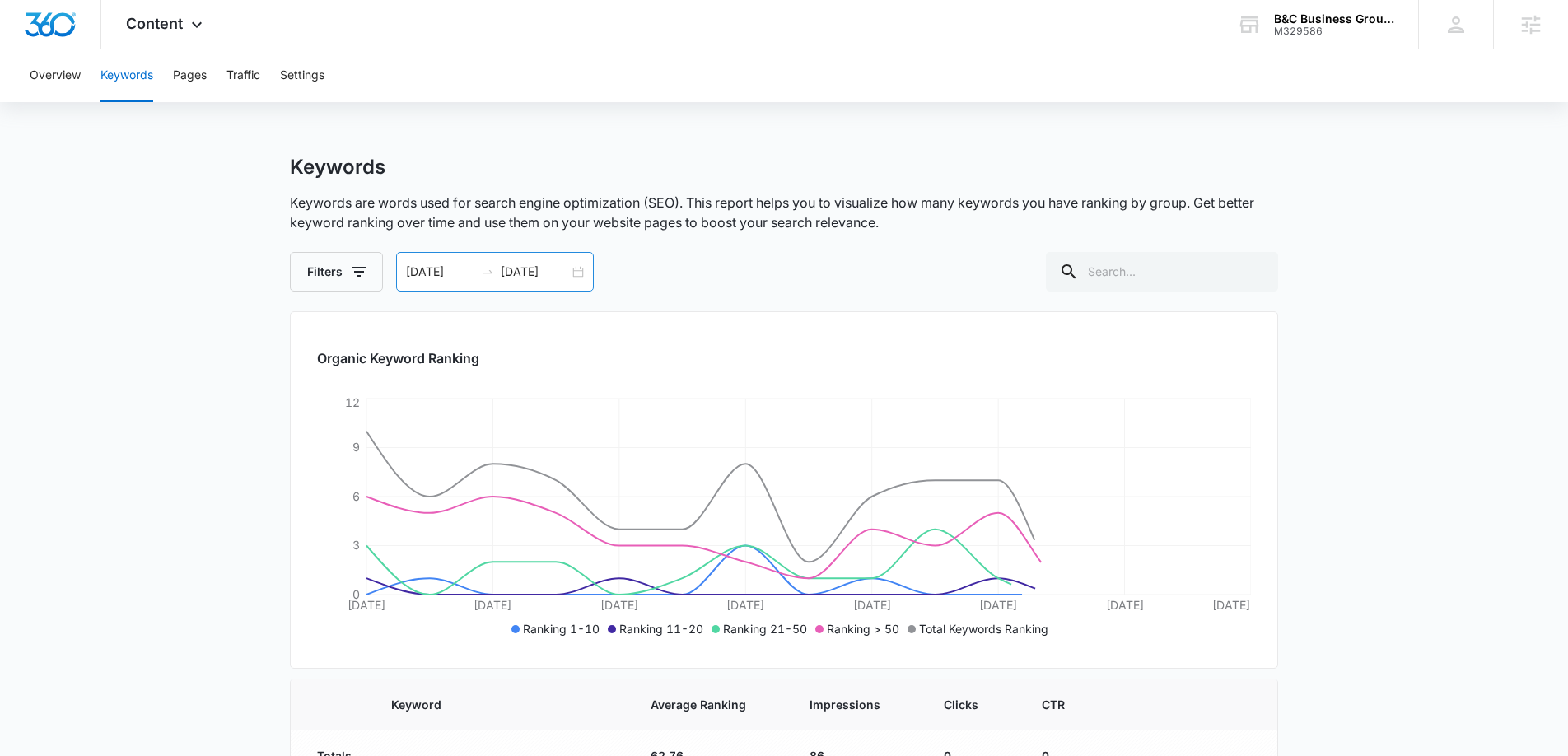
click at [568, 267] on div "09/10/2025" at bounding box center [535, 271] width 69 height 18
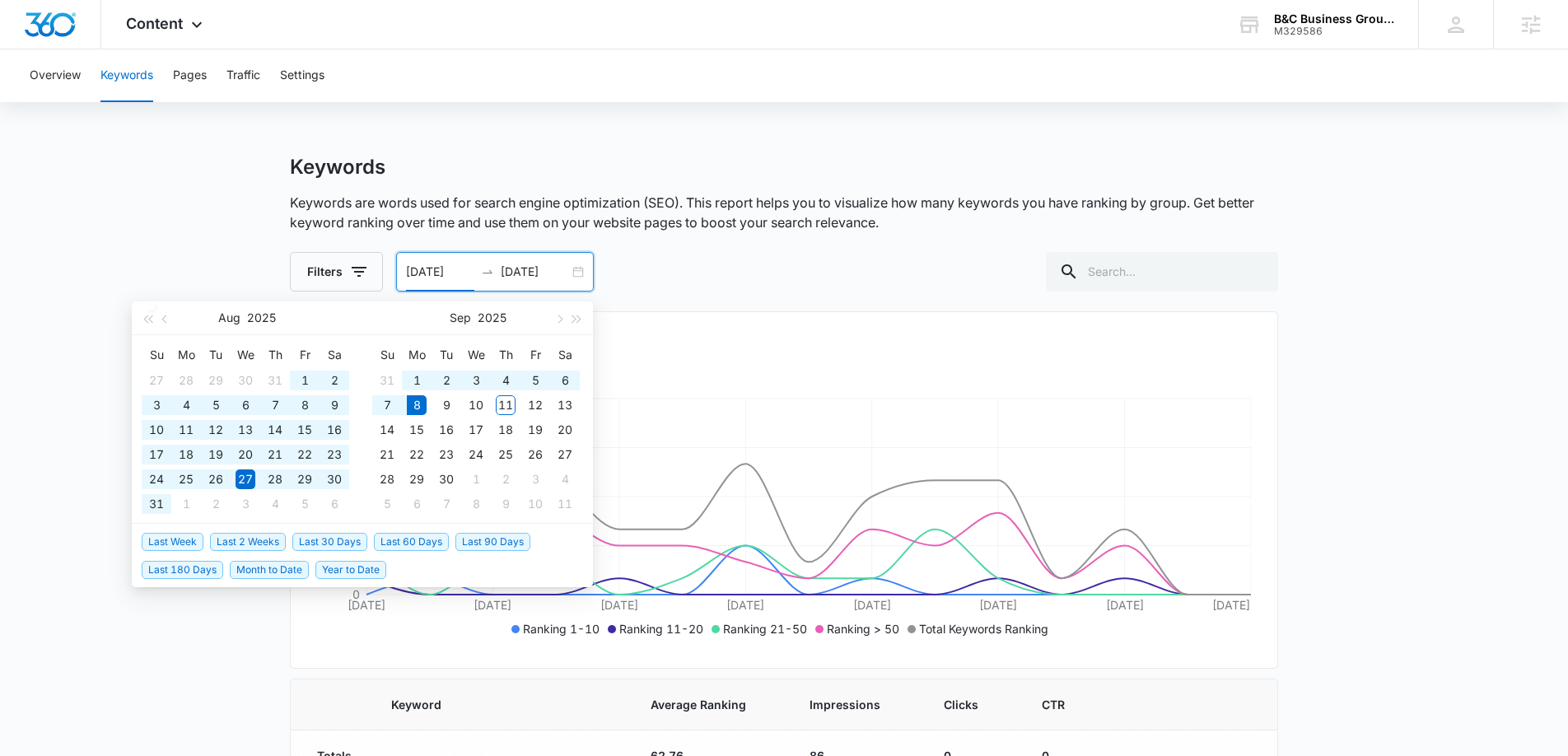
click at [352, 561] on span "Year to Date" at bounding box center [350, 569] width 70 height 18
type input "01/01/2025"
type input "09/08/2025"
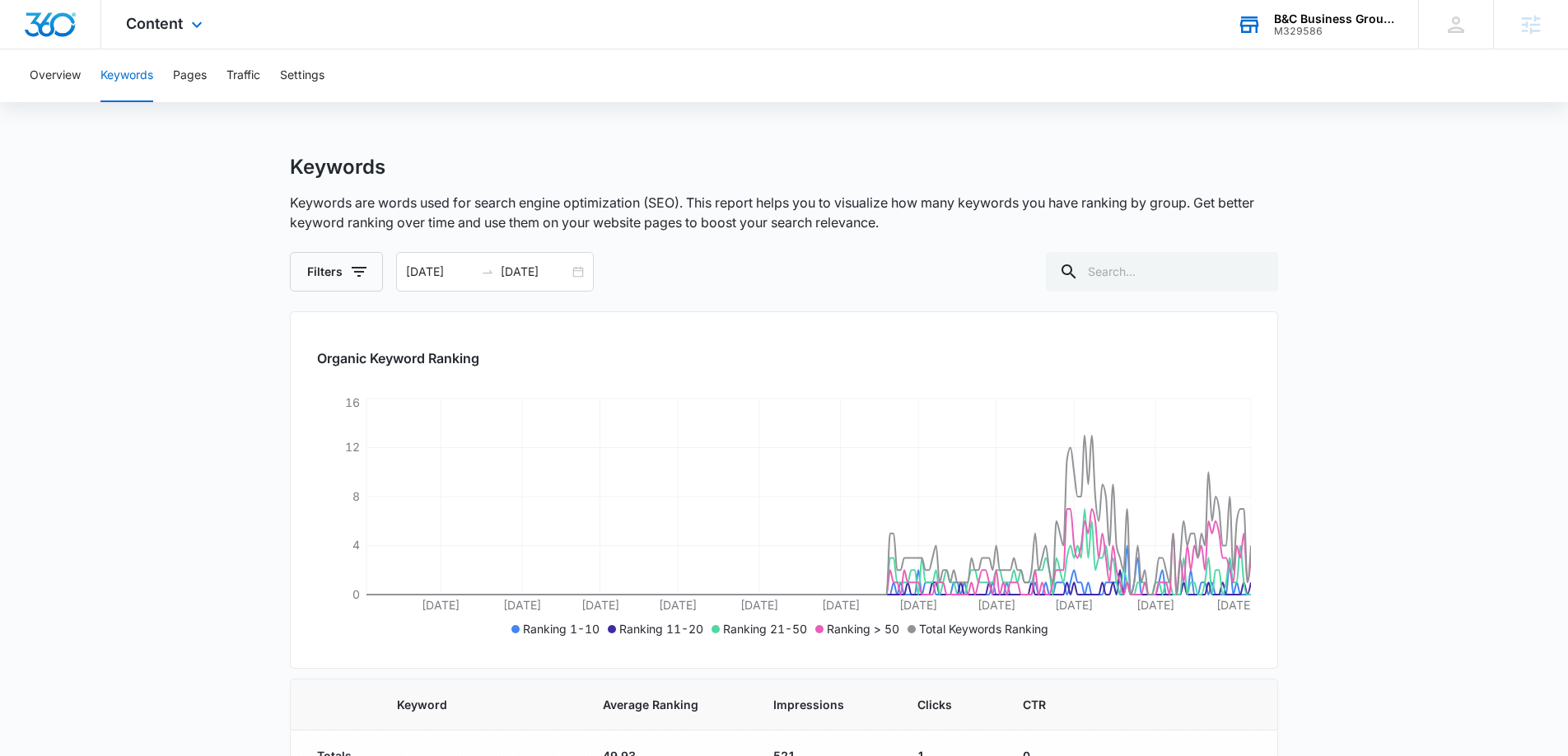
click at [1334, 26] on div "M329586" at bounding box center [1334, 31] width 120 height 11
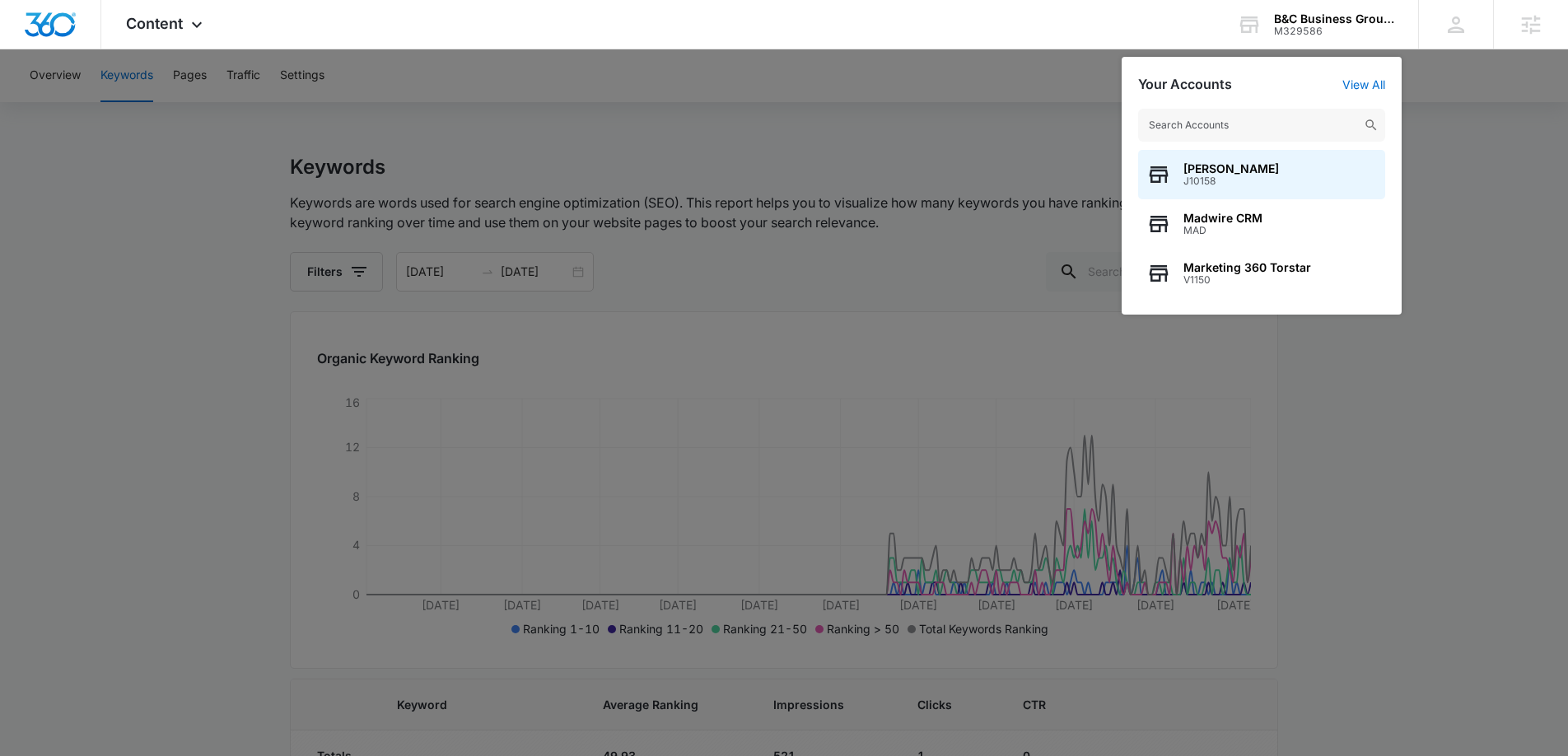
drag, startPoint x: 531, startPoint y: 213, endPoint x: 549, endPoint y: 214, distance: 18.0
click at [533, 211] on div at bounding box center [784, 378] width 1568 height 756
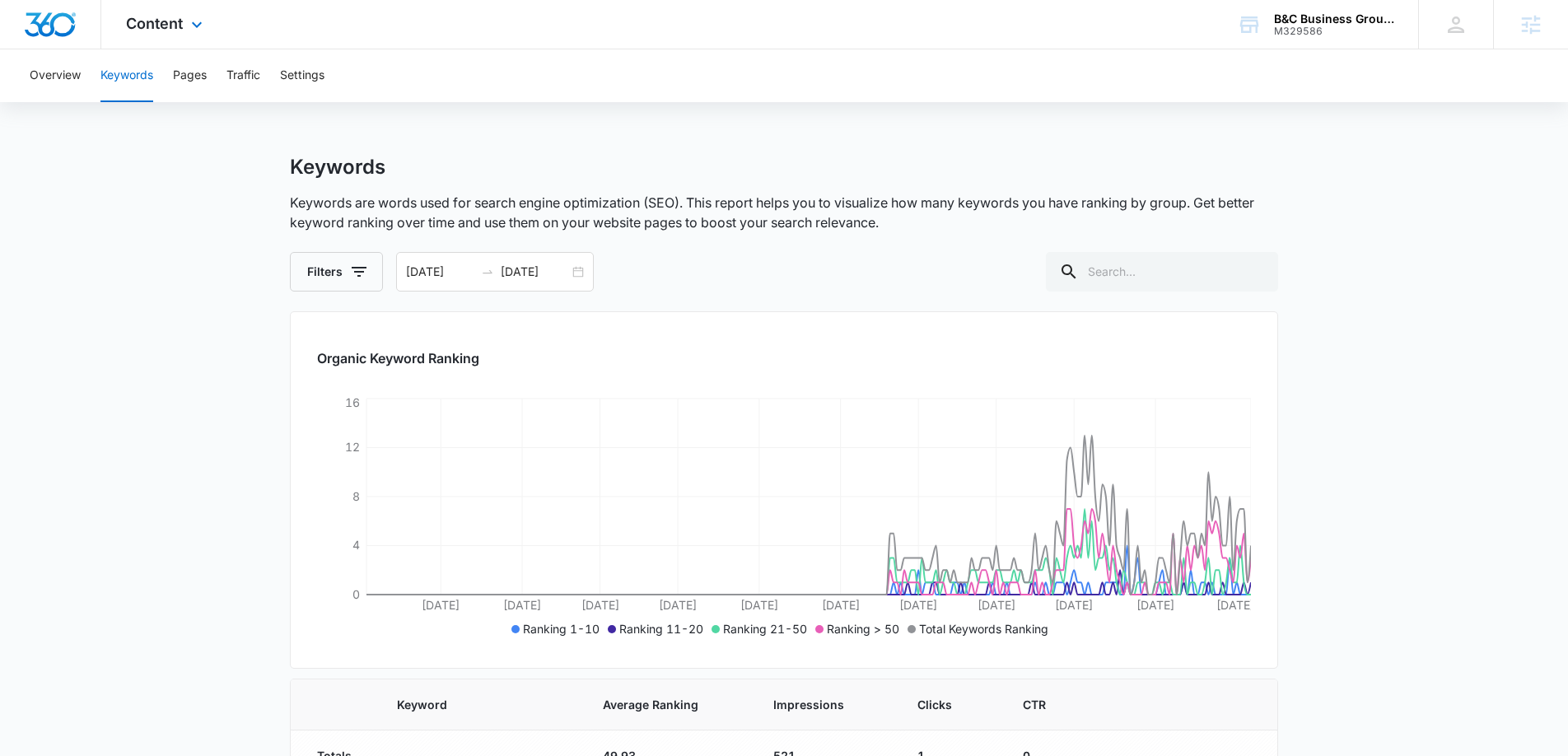
click at [182, 41] on div "Content Apps Reputation Websites Forms CRM Email Social POS Content Ads Intelli…" at bounding box center [166, 24] width 131 height 49
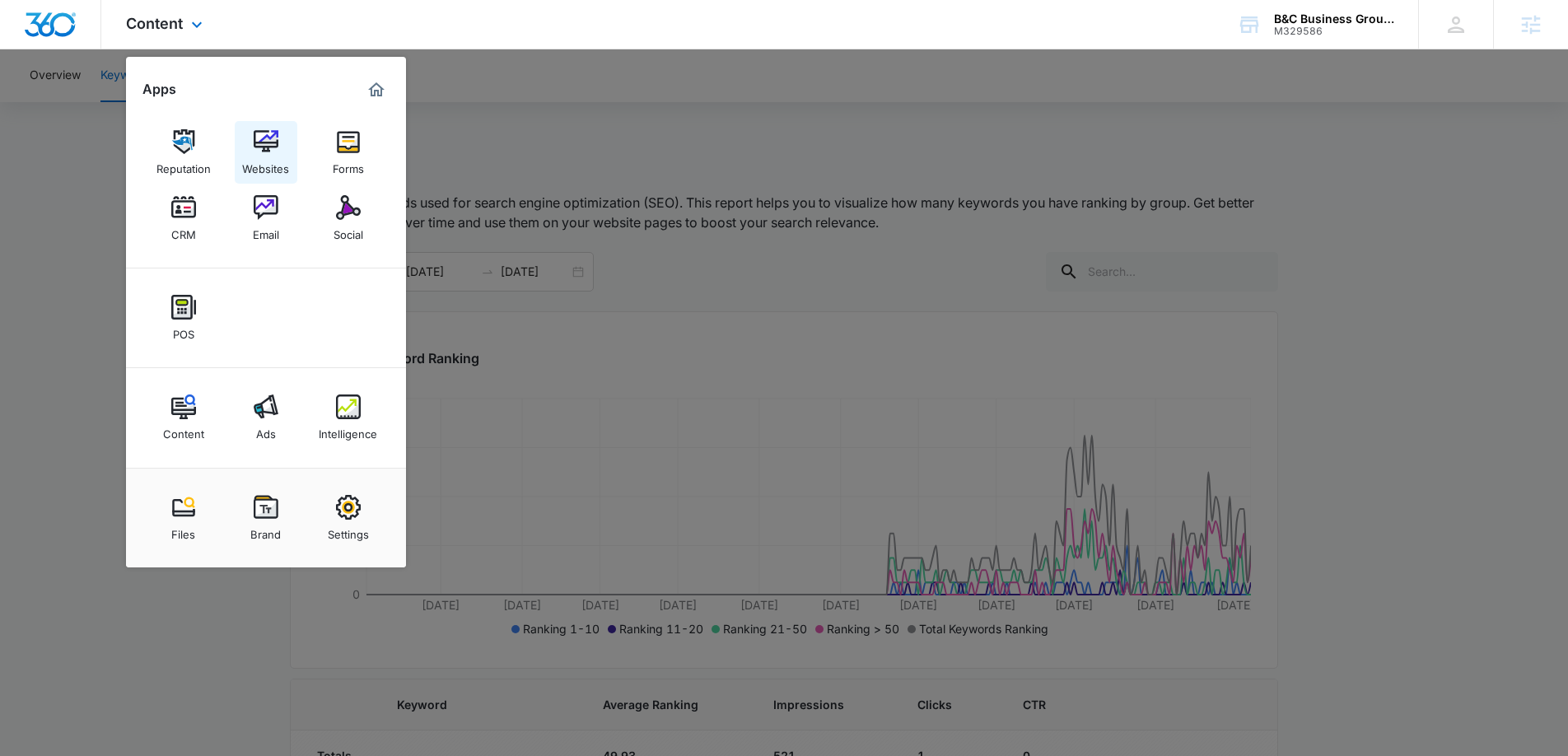
click at [253, 175] on div "Websites" at bounding box center [266, 164] width 47 height 22
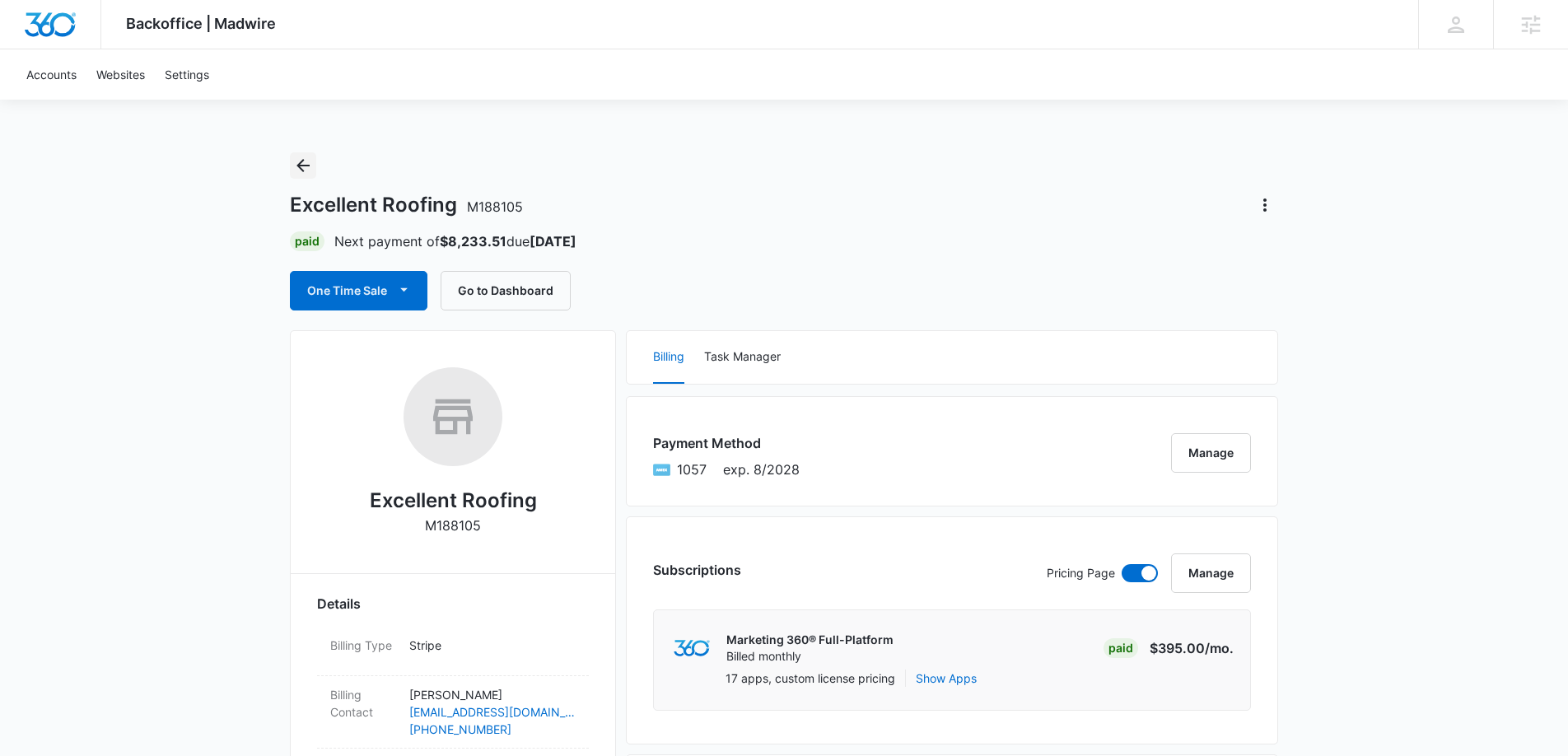
click at [309, 167] on icon "Back" at bounding box center [303, 165] width 20 height 20
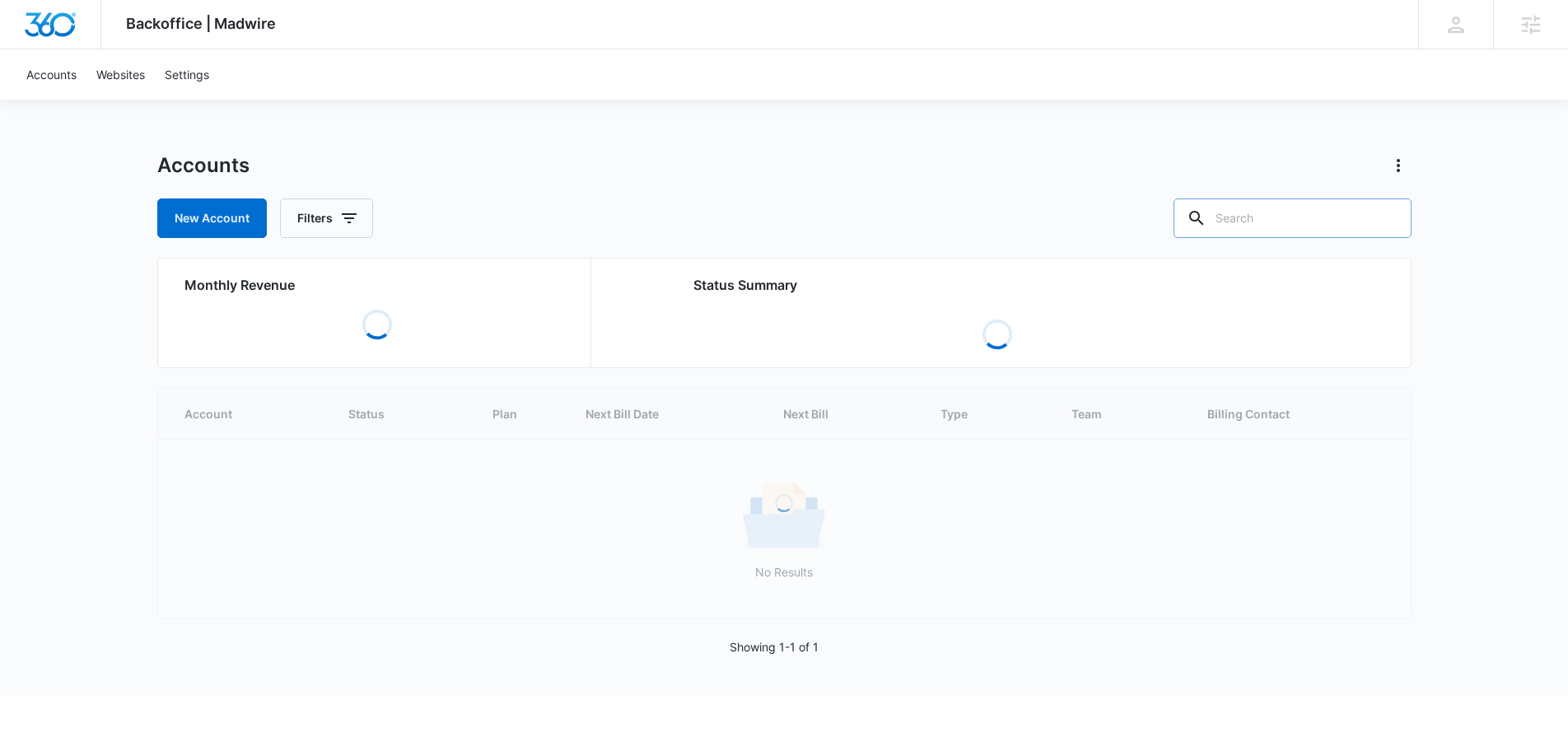
drag, startPoint x: 1279, startPoint y: 218, endPoint x: 1293, endPoint y: 216, distance: 14.1
click at [1290, 216] on input "text" at bounding box center [1292, 218] width 238 height 39
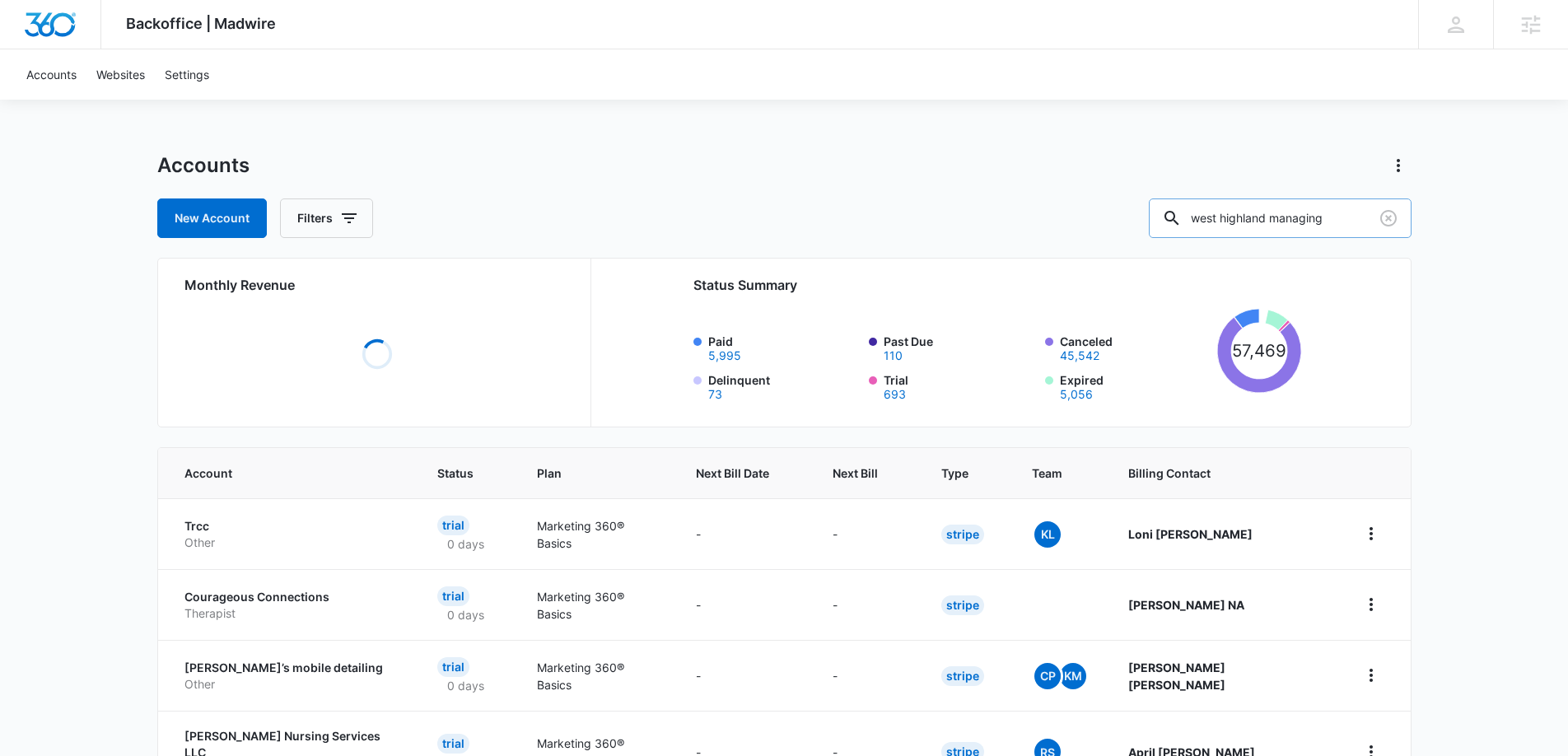
type input "west highland managing"
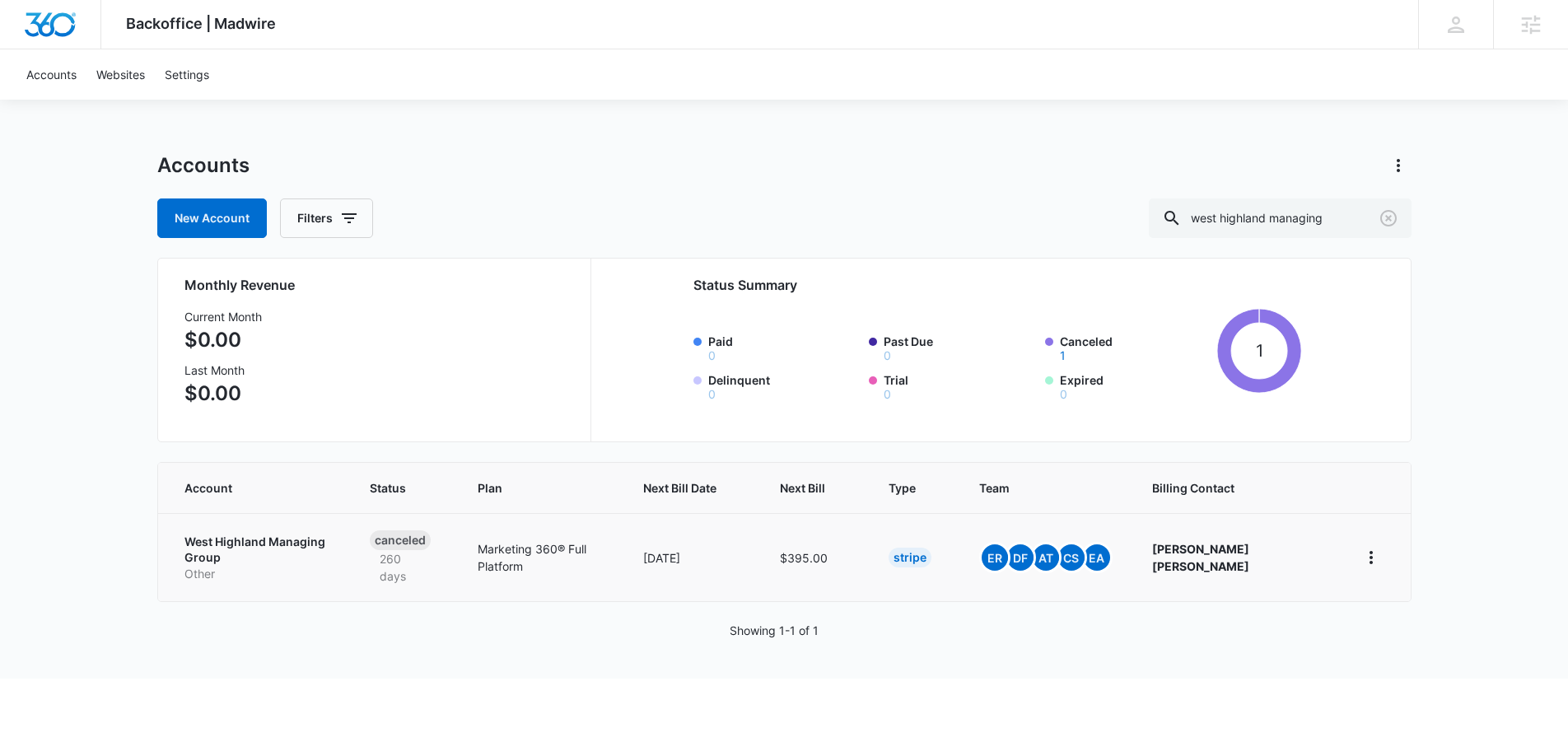
click at [263, 539] on p "West Highland Managing Group" at bounding box center [257, 549] width 147 height 32
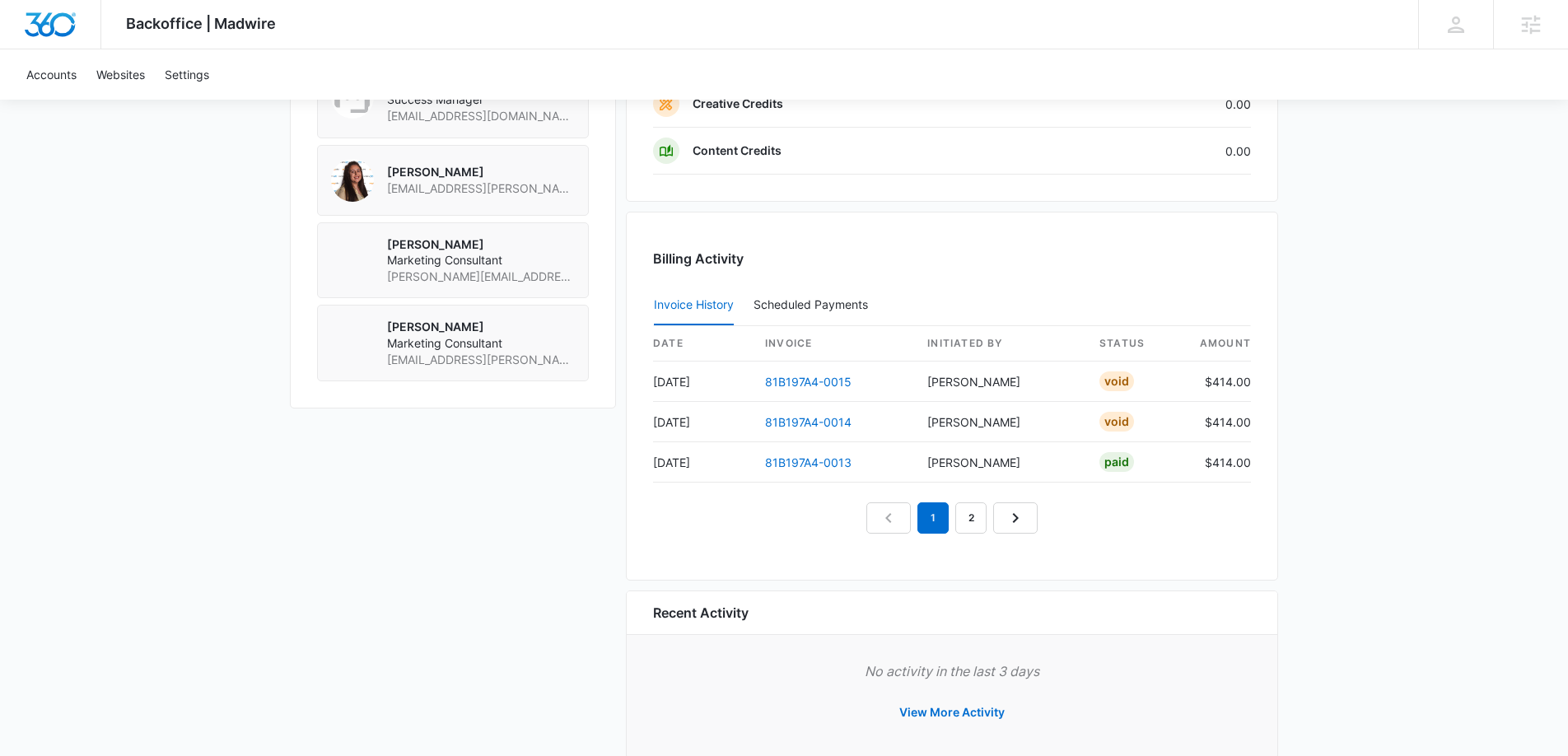
scroll to position [1408, 0]
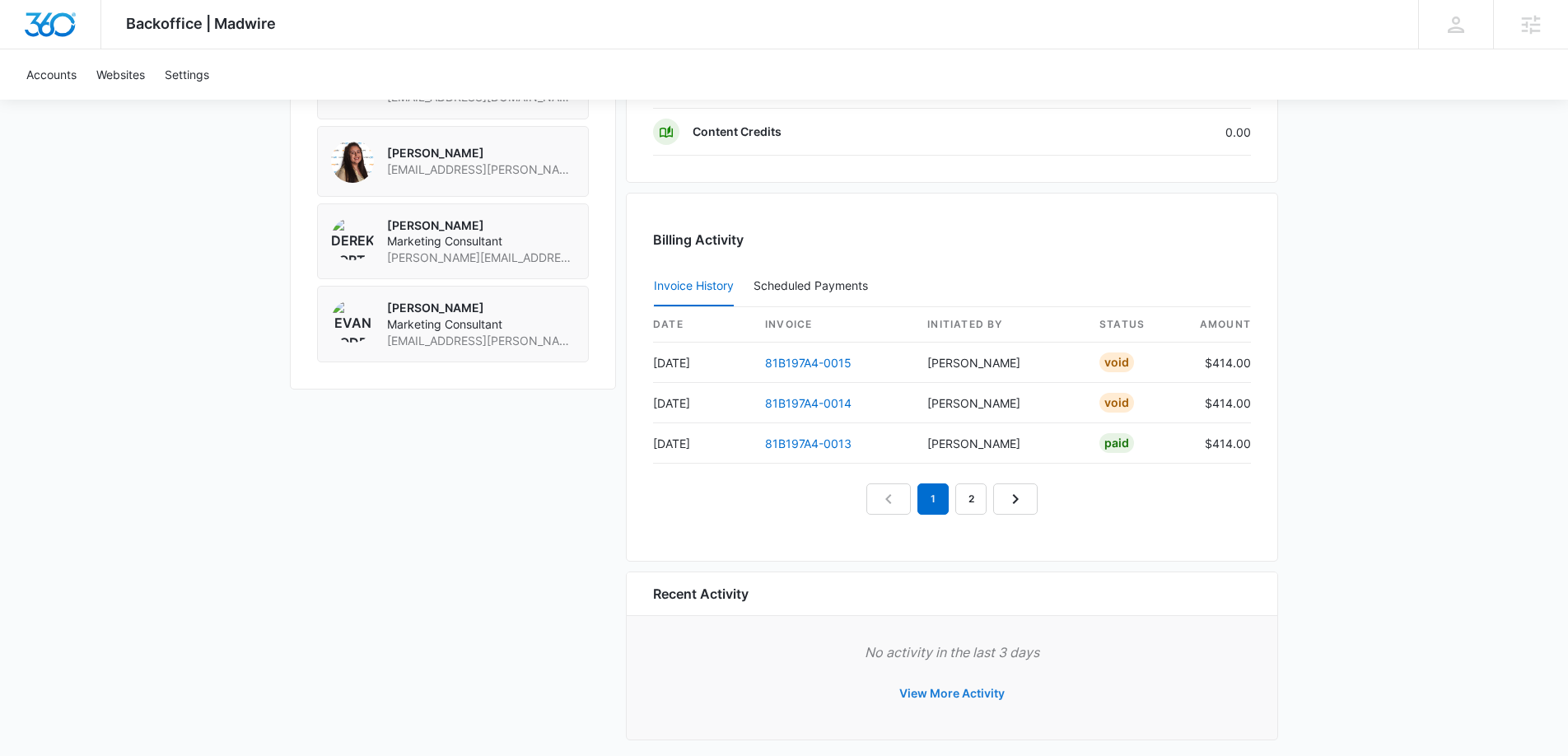
click at [959, 696] on button "View More Activity" at bounding box center [952, 693] width 138 height 39
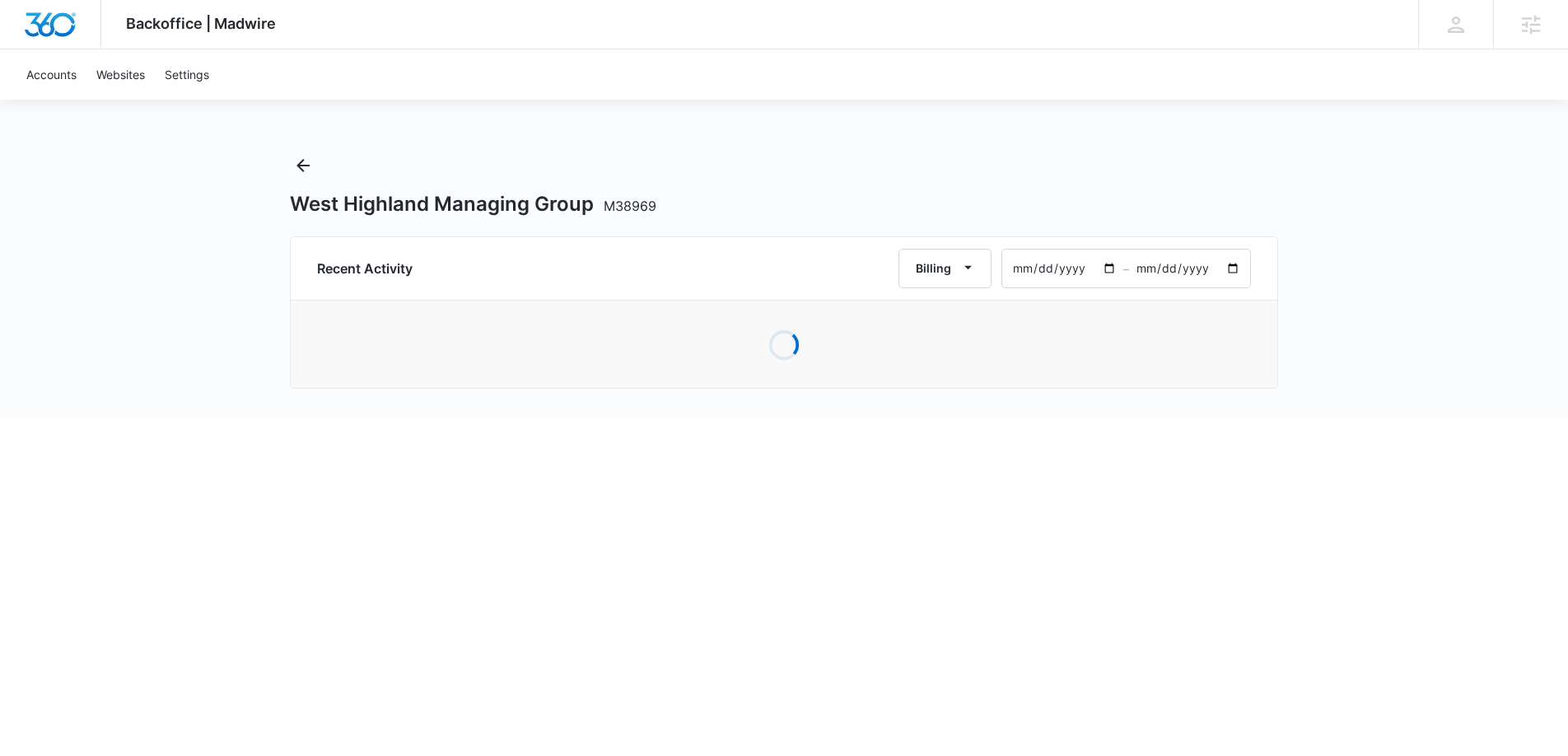
click at [1233, 267] on input "[DATE]" at bounding box center [1189, 269] width 121 height 38
click at [1078, 259] on input "2025-07-13" at bounding box center [1063, 269] width 121 height 38
click at [1103, 265] on input "2025-07-13" at bounding box center [1063, 269] width 121 height 38
click at [1052, 264] on input "[DATE]" at bounding box center [1063, 269] width 121 height 38
type input "[DATE]"
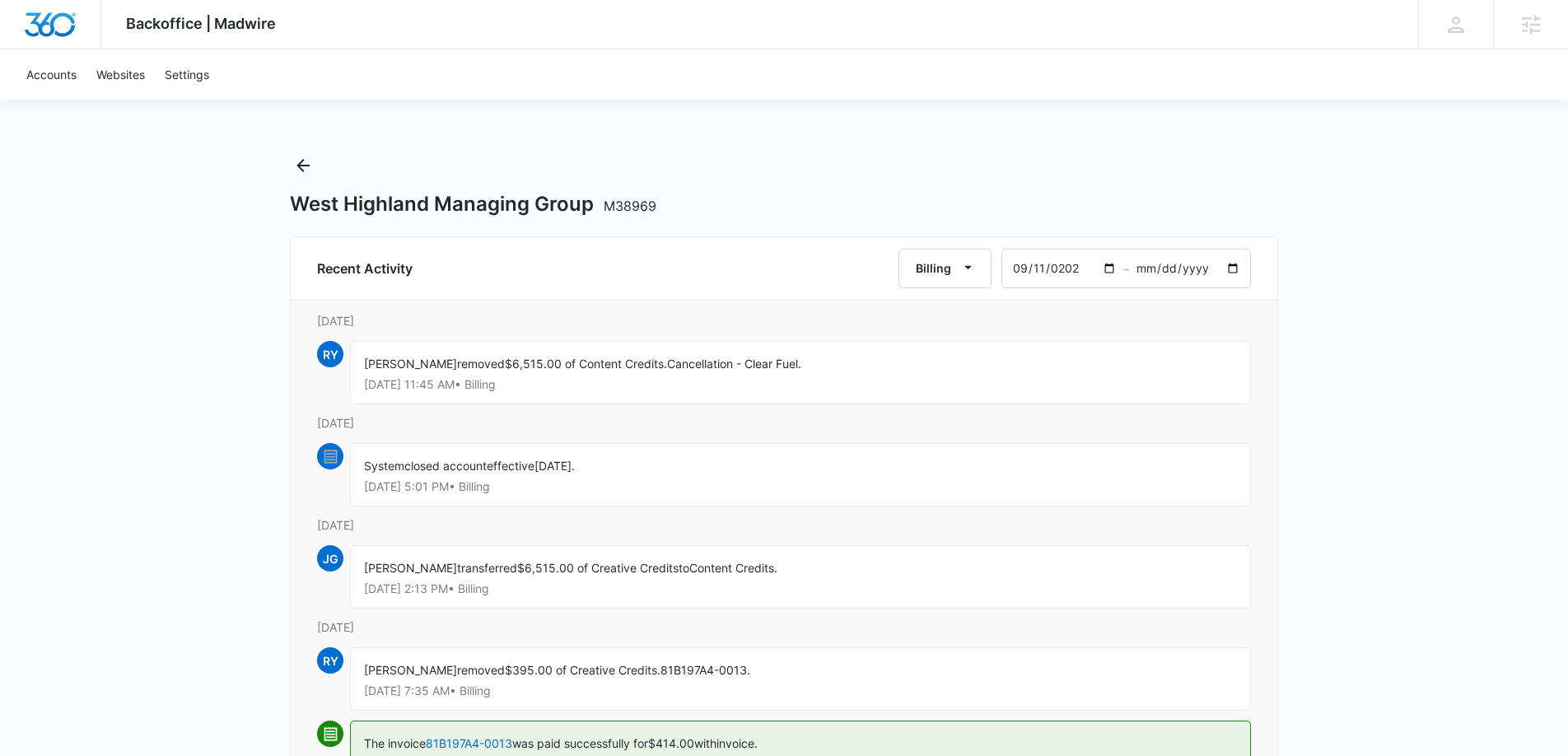
click at [621, 371] on div "Rochelle Young removed $6,515.00 of Content Credits. Cancellation - Clear Fuel.…" at bounding box center [800, 373] width 901 height 64
click at [622, 370] on span "$6,515.00 of Content Credits." at bounding box center [585, 363] width 163 height 14
drag, startPoint x: 438, startPoint y: 388, endPoint x: 505, endPoint y: 387, distance: 67.0
click at [483, 380] on p "Mar 27 at 11:45 AM • Billing" at bounding box center [800, 384] width 873 height 11
click at [505, 387] on p "Mar 27 at 11:45 AM • Billing" at bounding box center [800, 384] width 873 height 11
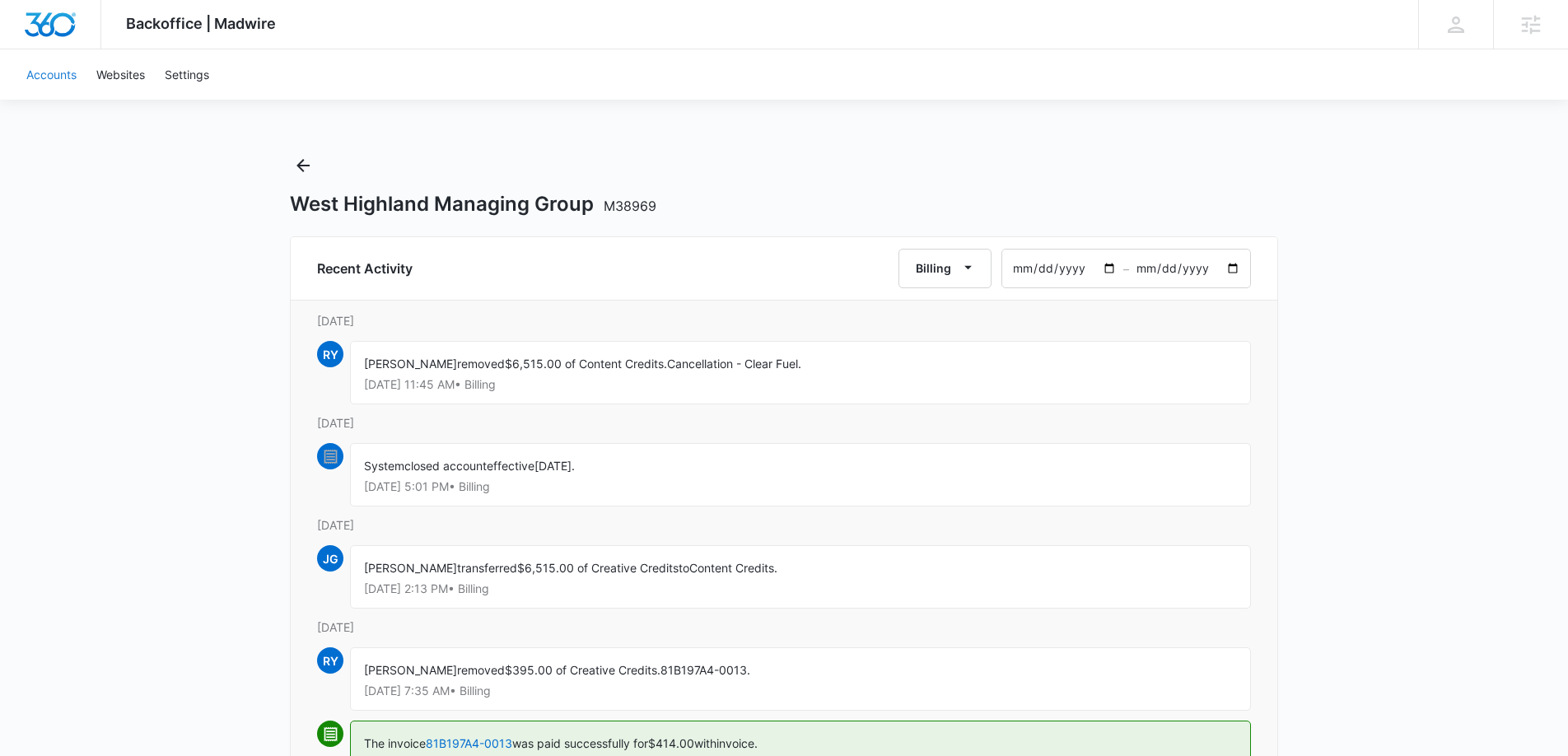
click at [43, 70] on link "Accounts" at bounding box center [52, 74] width 70 height 50
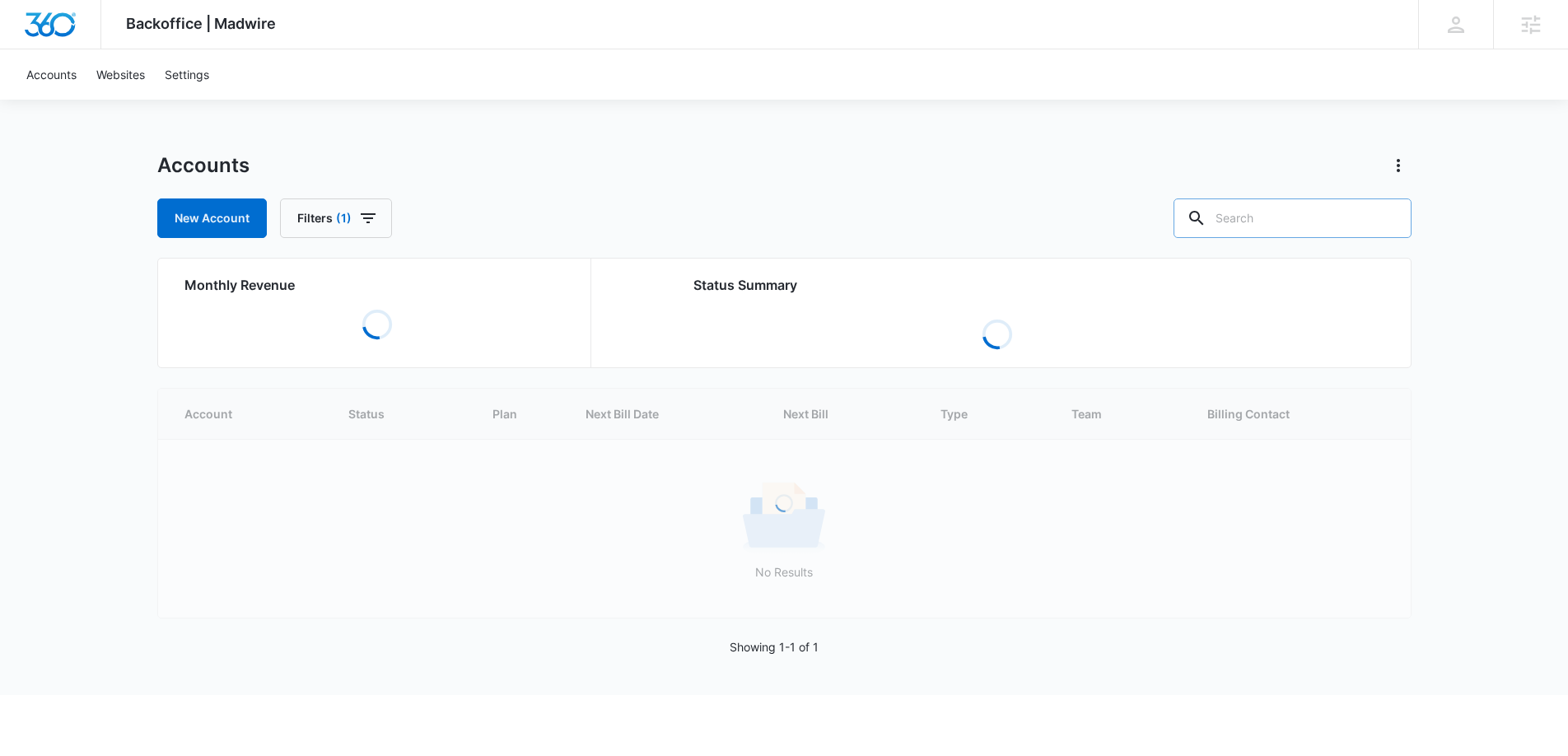
click at [1318, 220] on input "text" at bounding box center [1292, 218] width 238 height 39
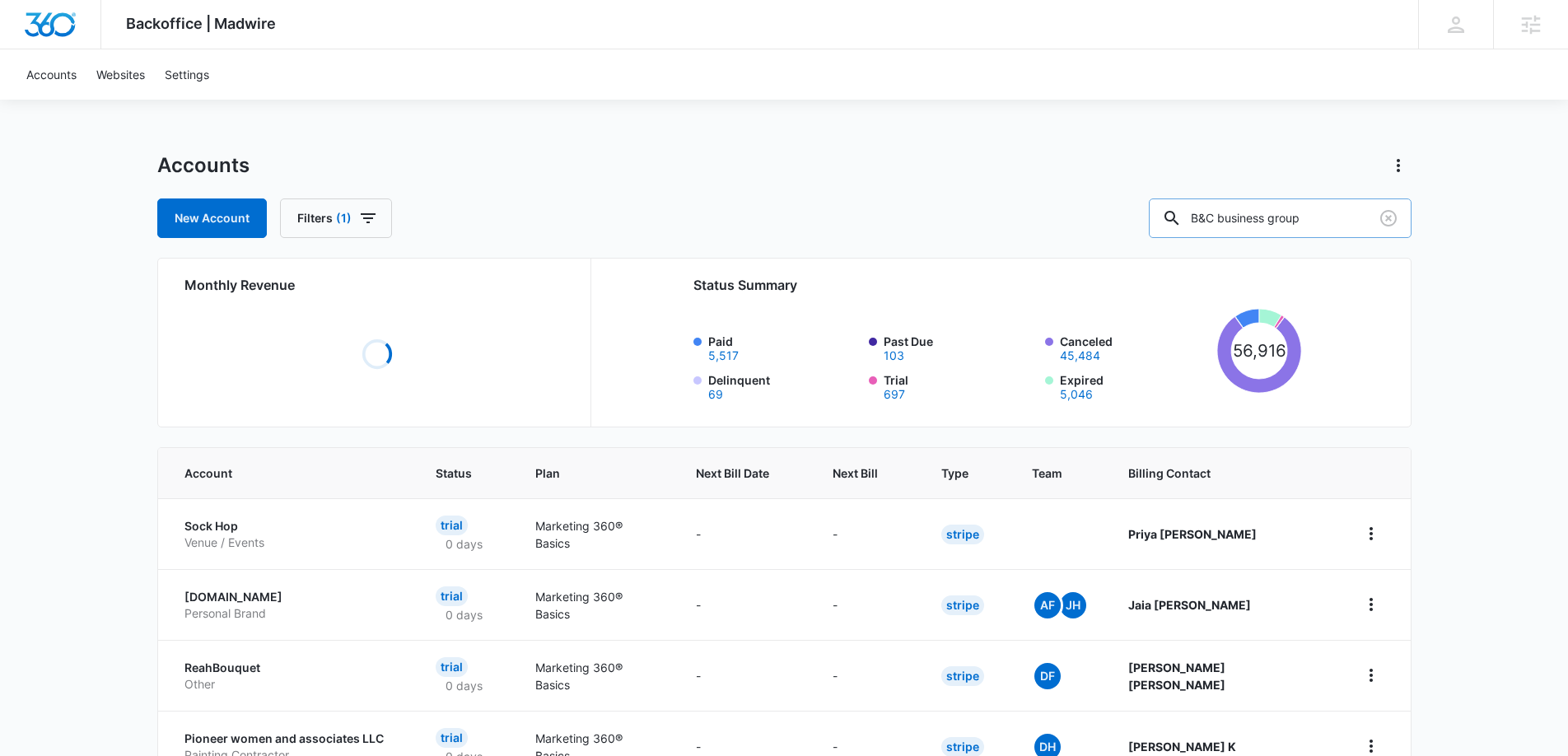
type input "B&C business group"
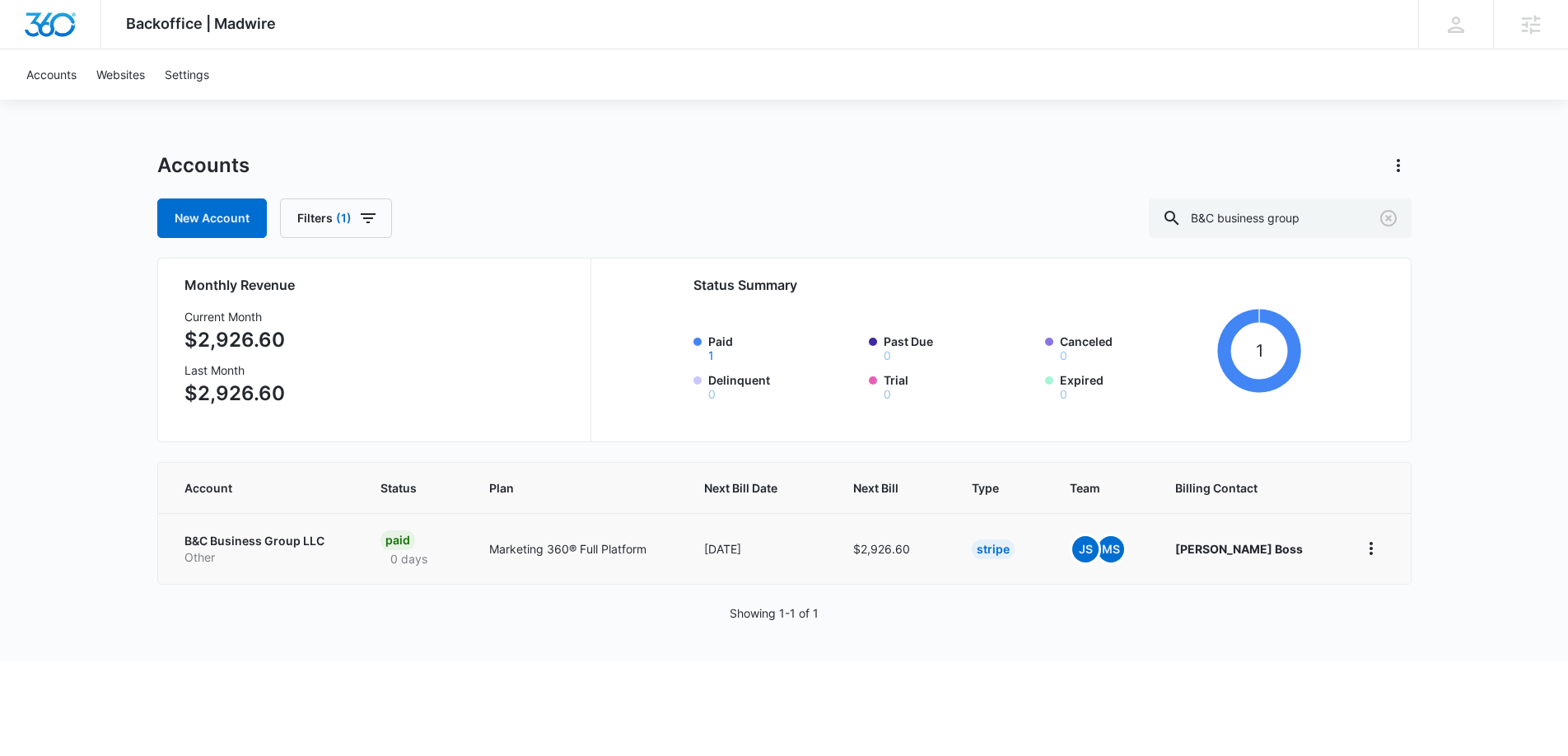
click at [298, 544] on p "B&C Business Group LLC" at bounding box center [262, 541] width 157 height 17
